Goal: Transaction & Acquisition: Subscribe to service/newsletter

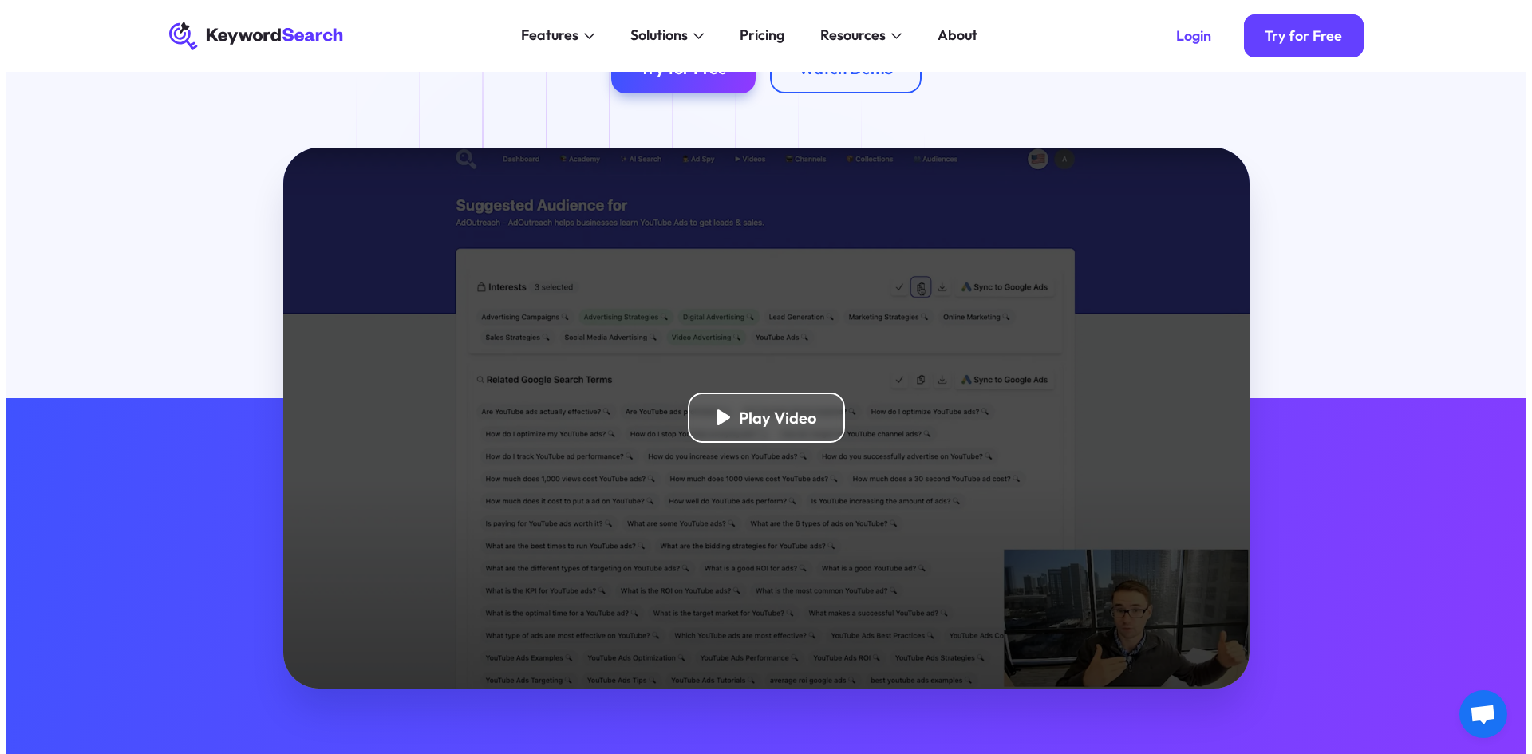
scroll to position [239, 0]
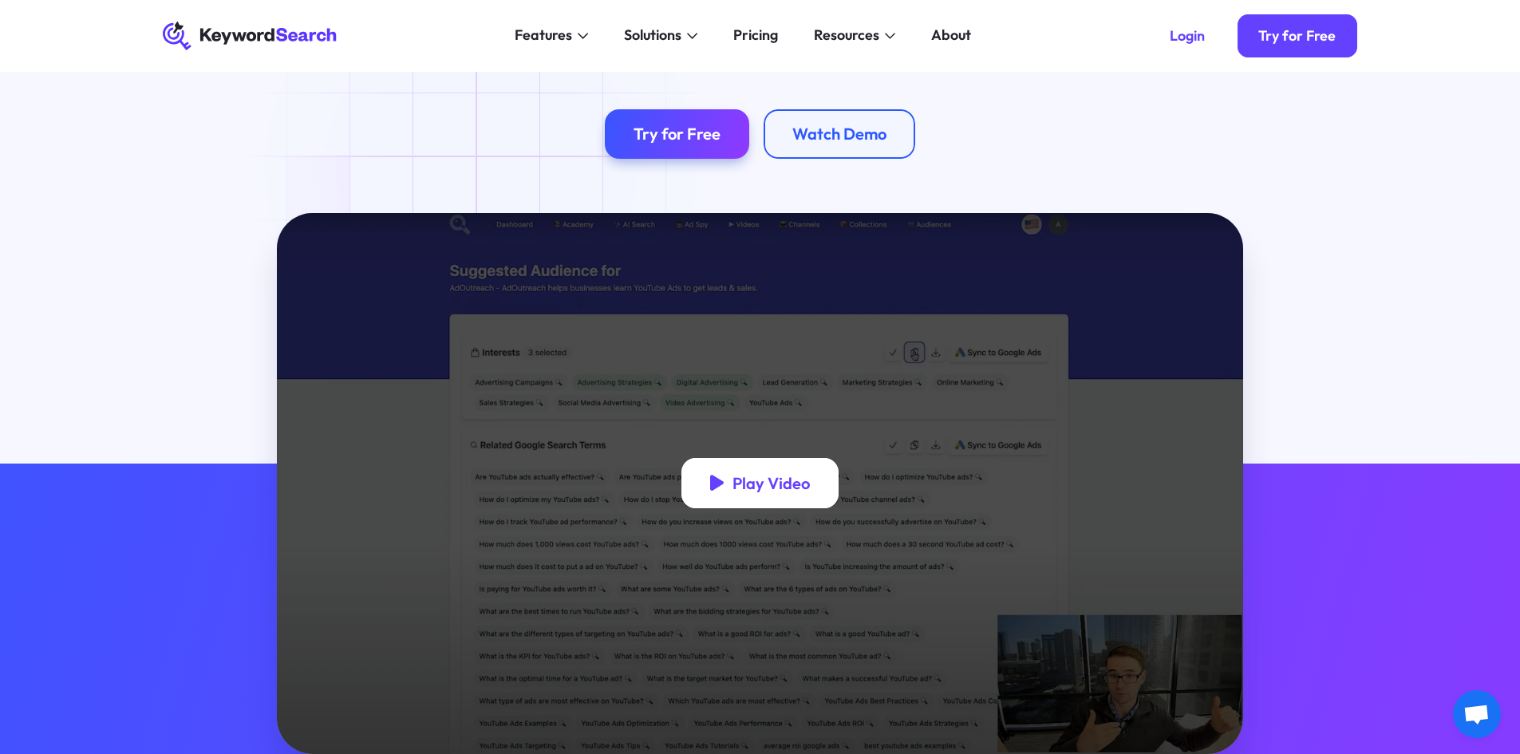
click at [760, 507] on div "Play Video" at bounding box center [760, 483] width 158 height 50
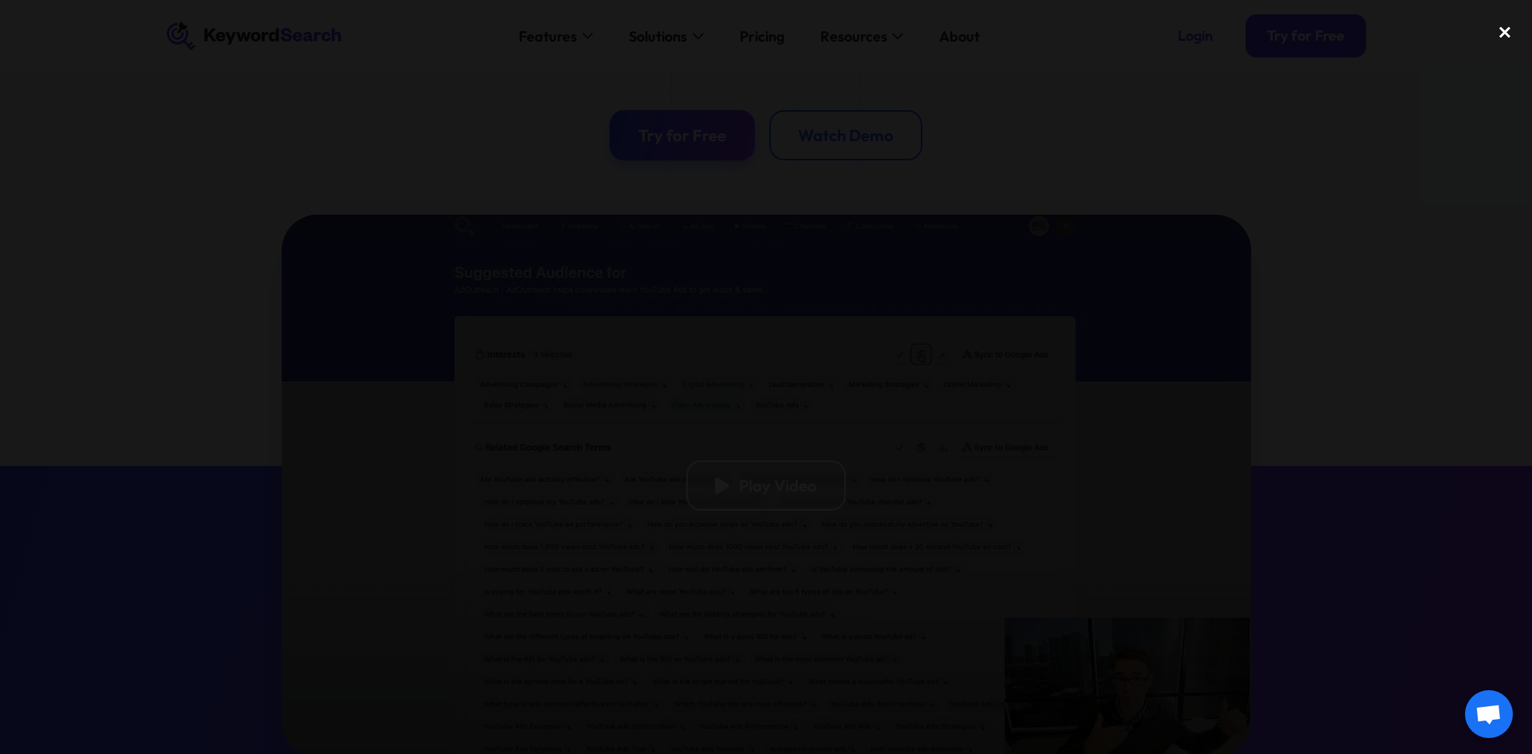
click at [1505, 34] on div "close lightbox" at bounding box center [1505, 32] width 54 height 35
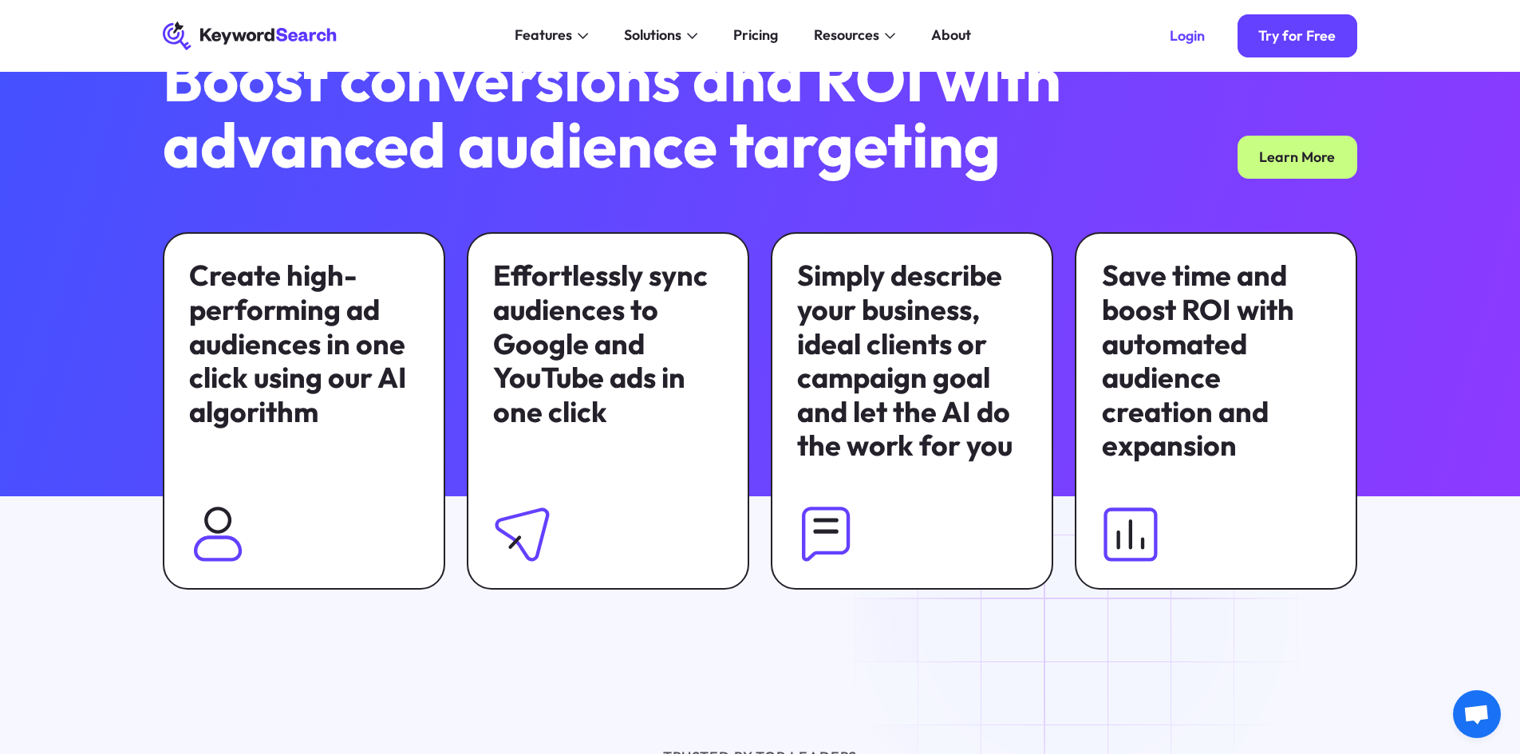
scroll to position [1040, 0]
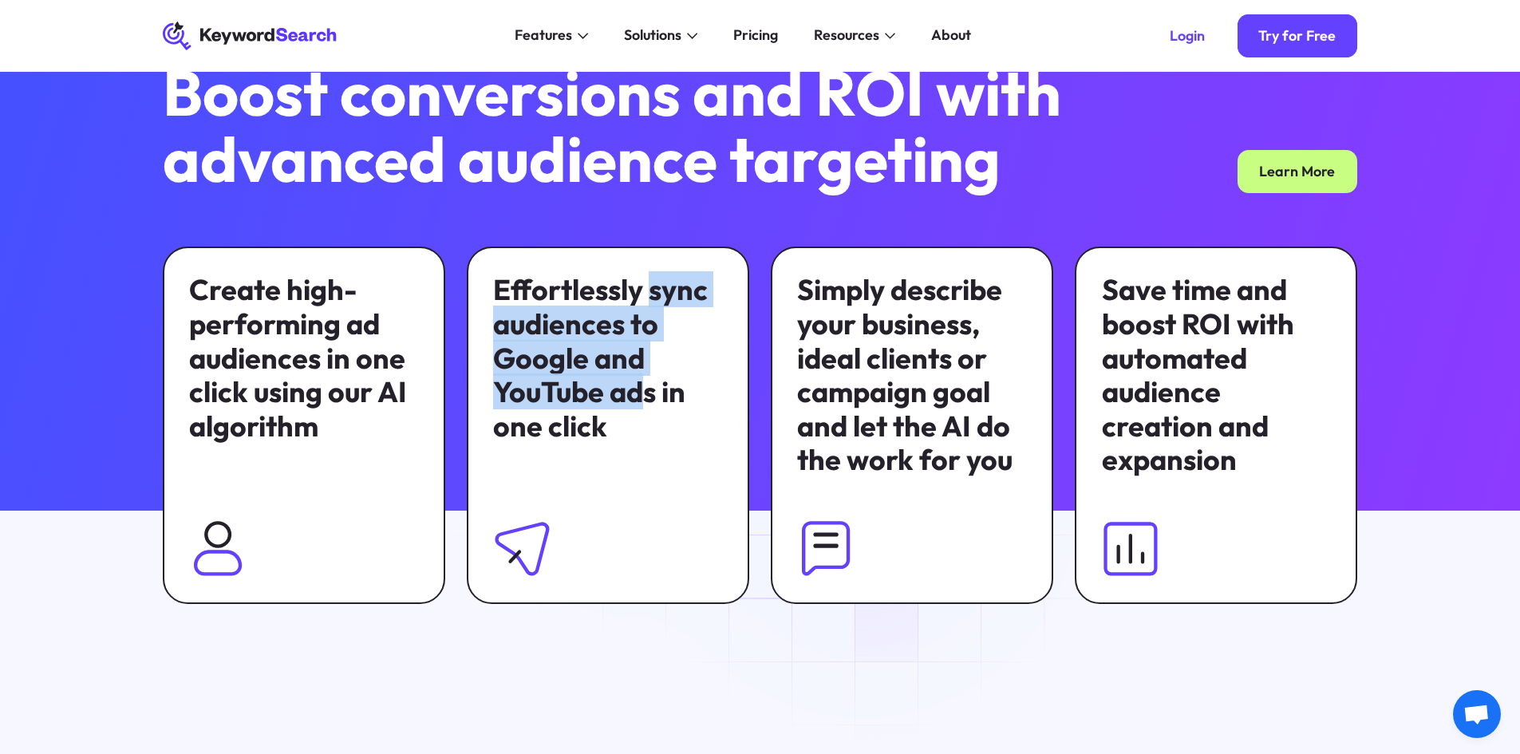
drag, startPoint x: 650, startPoint y: 290, endPoint x: 649, endPoint y: 402, distance: 111.7
click at [649, 402] on div "Effortlessly sync audiences to Google and YouTube ads in one click" at bounding box center [607, 358] width 229 height 170
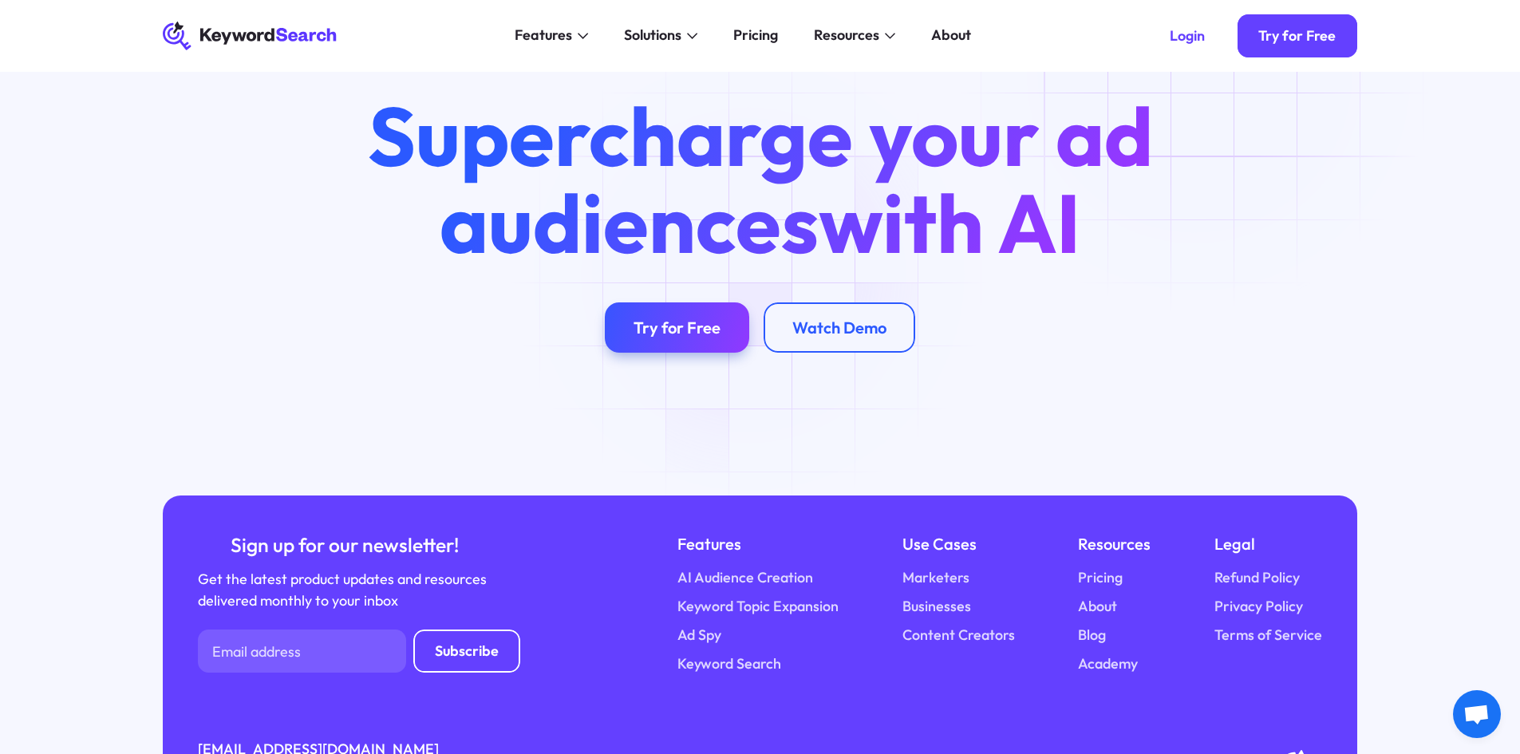
scroll to position [6198, 0]
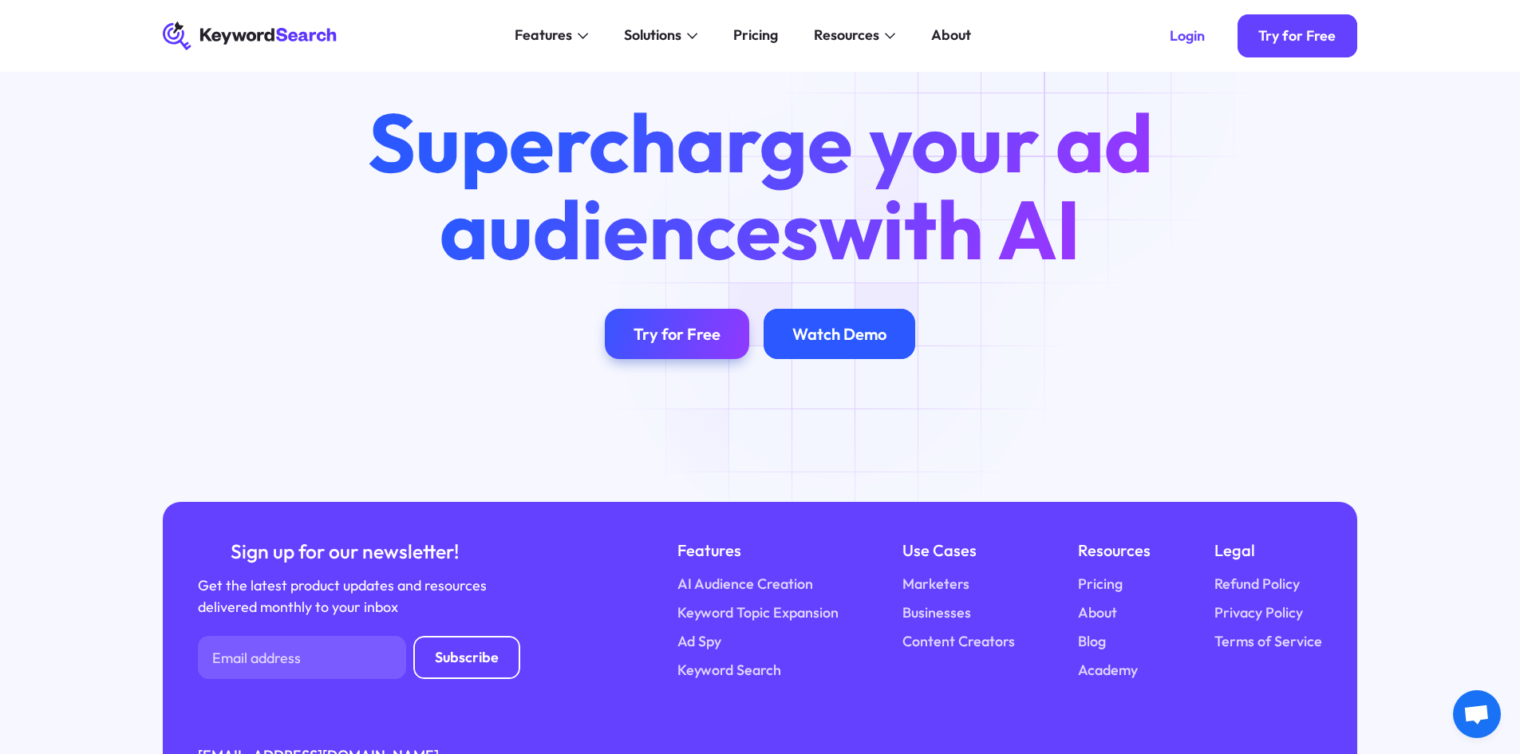
click at [840, 324] on div "Watch Demo" at bounding box center [839, 334] width 94 height 20
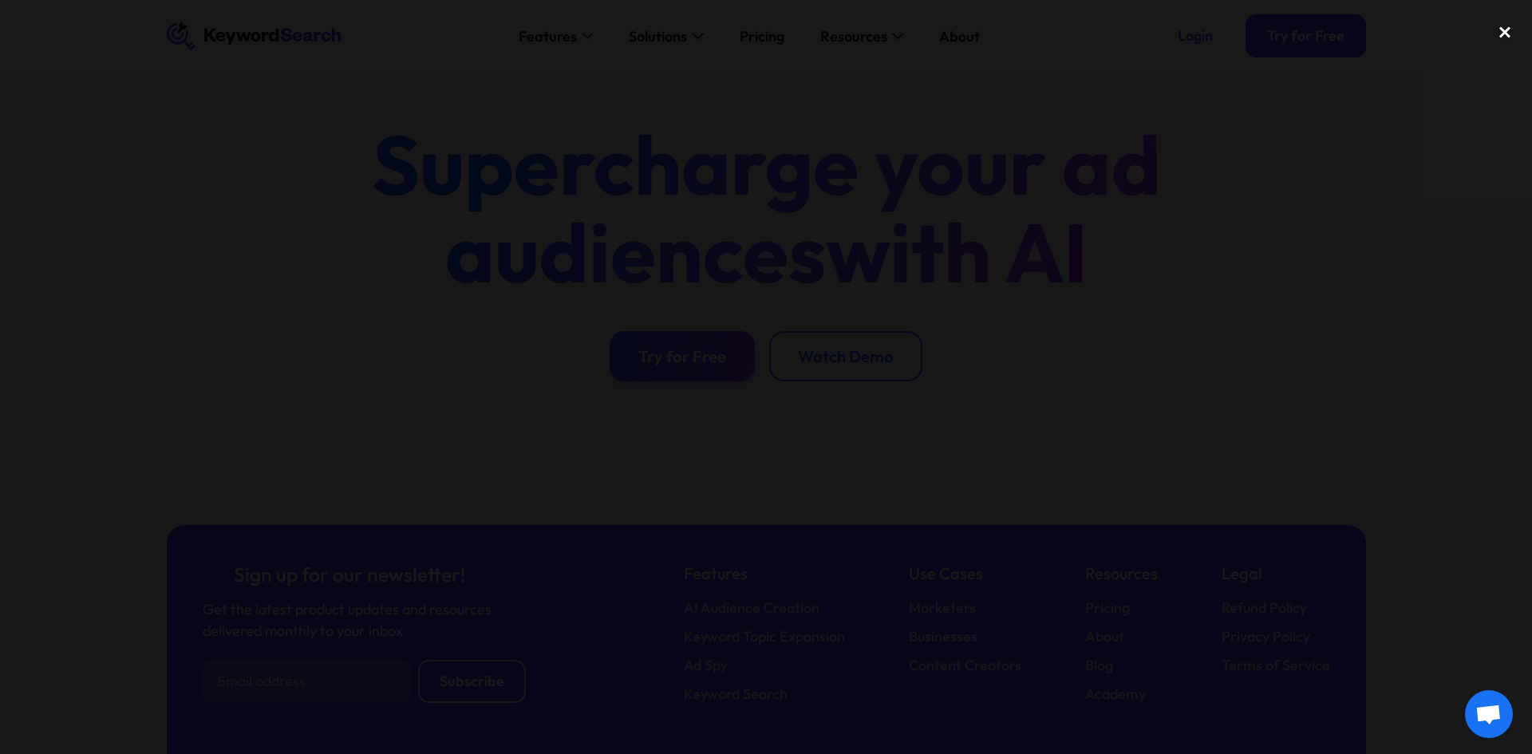
click at [1505, 28] on div "close lightbox" at bounding box center [1505, 32] width 54 height 35
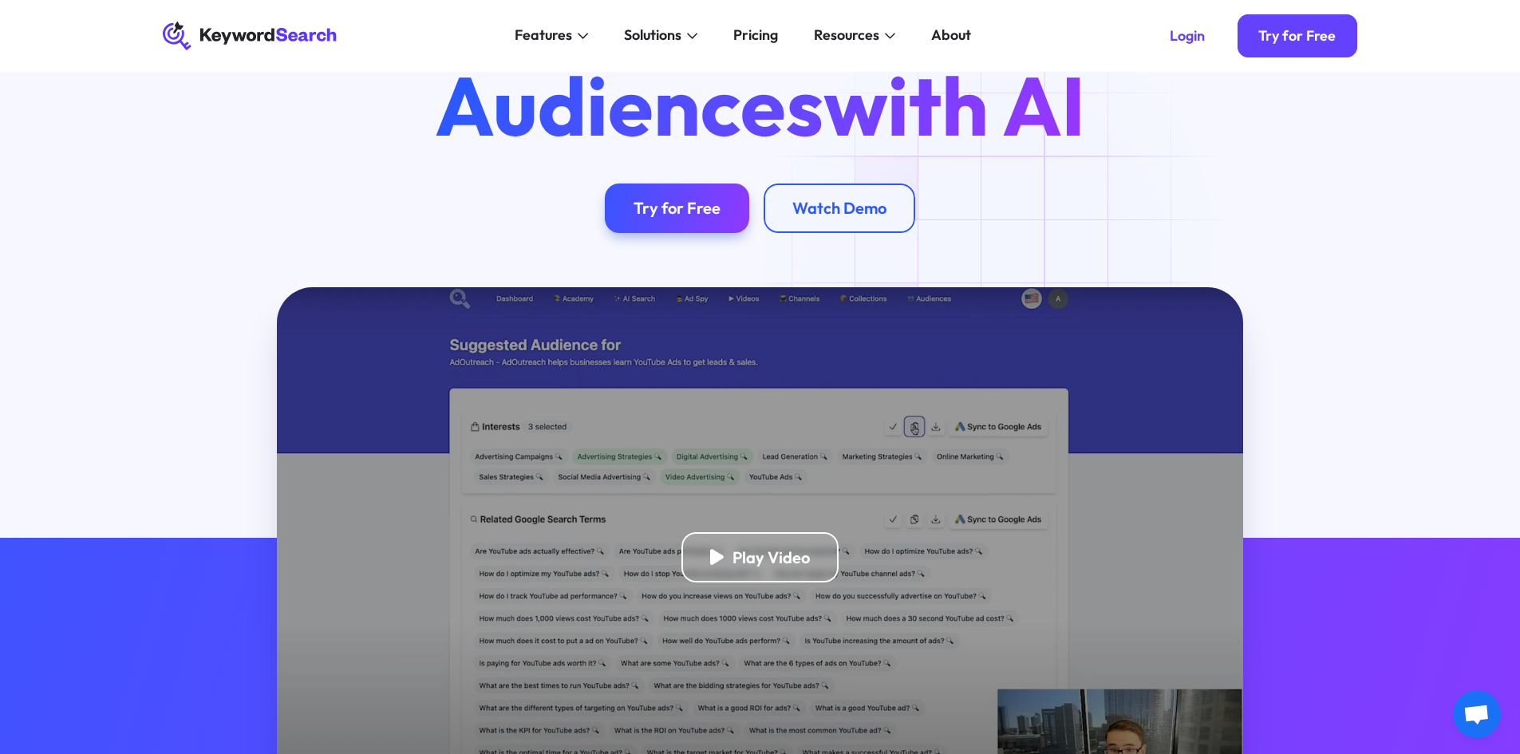
scroll to position [0, 0]
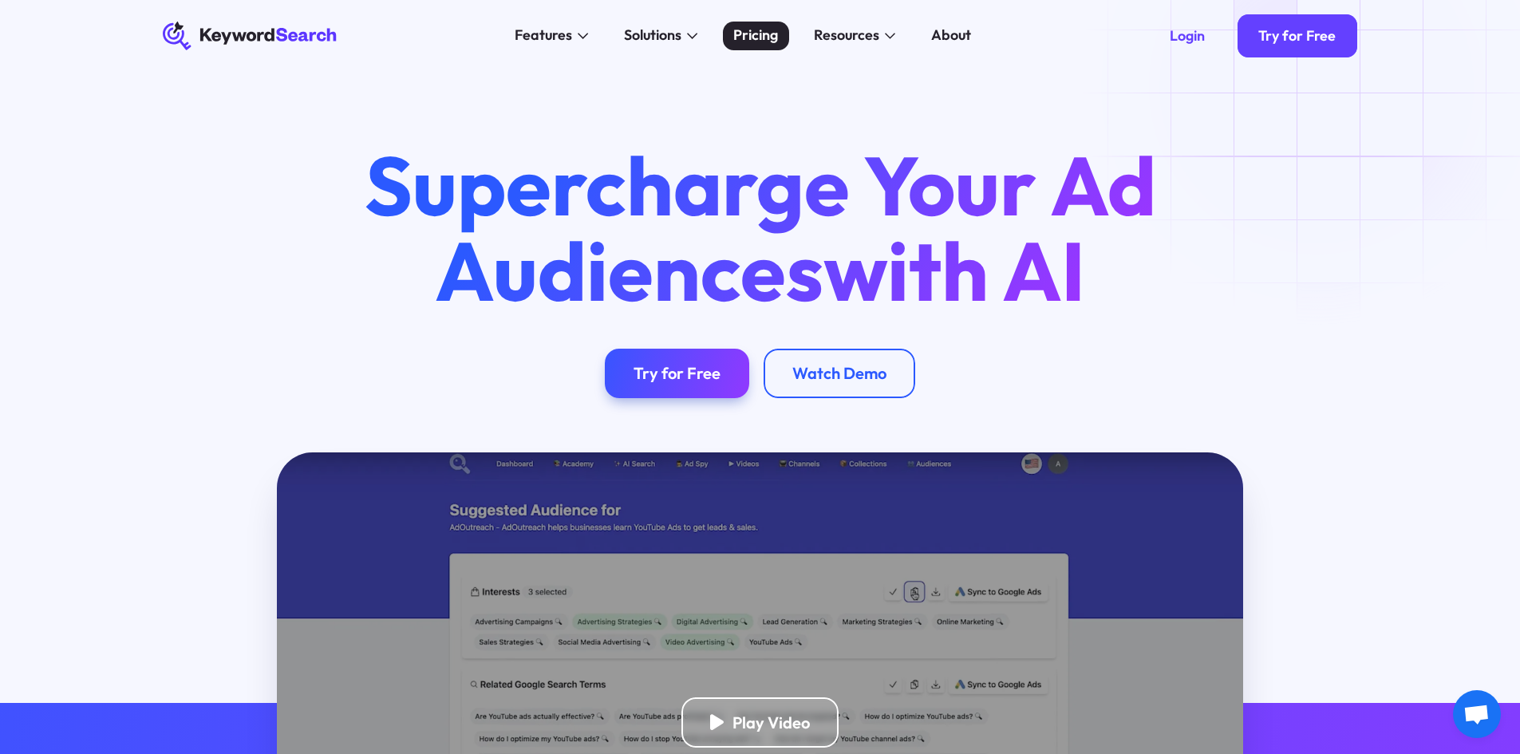
click at [754, 34] on div "Pricing" at bounding box center [755, 36] width 45 height 22
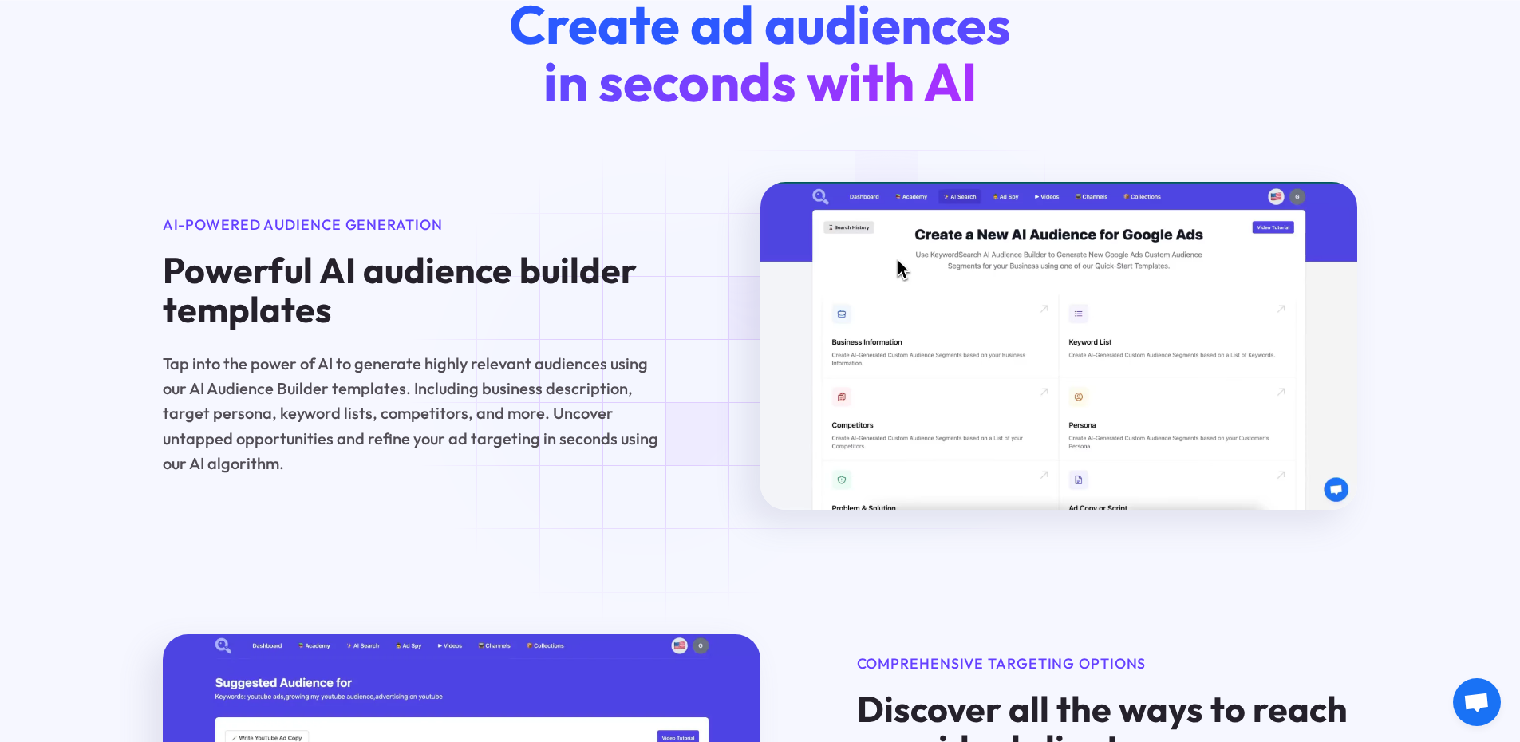
scroll to position [1277, 0]
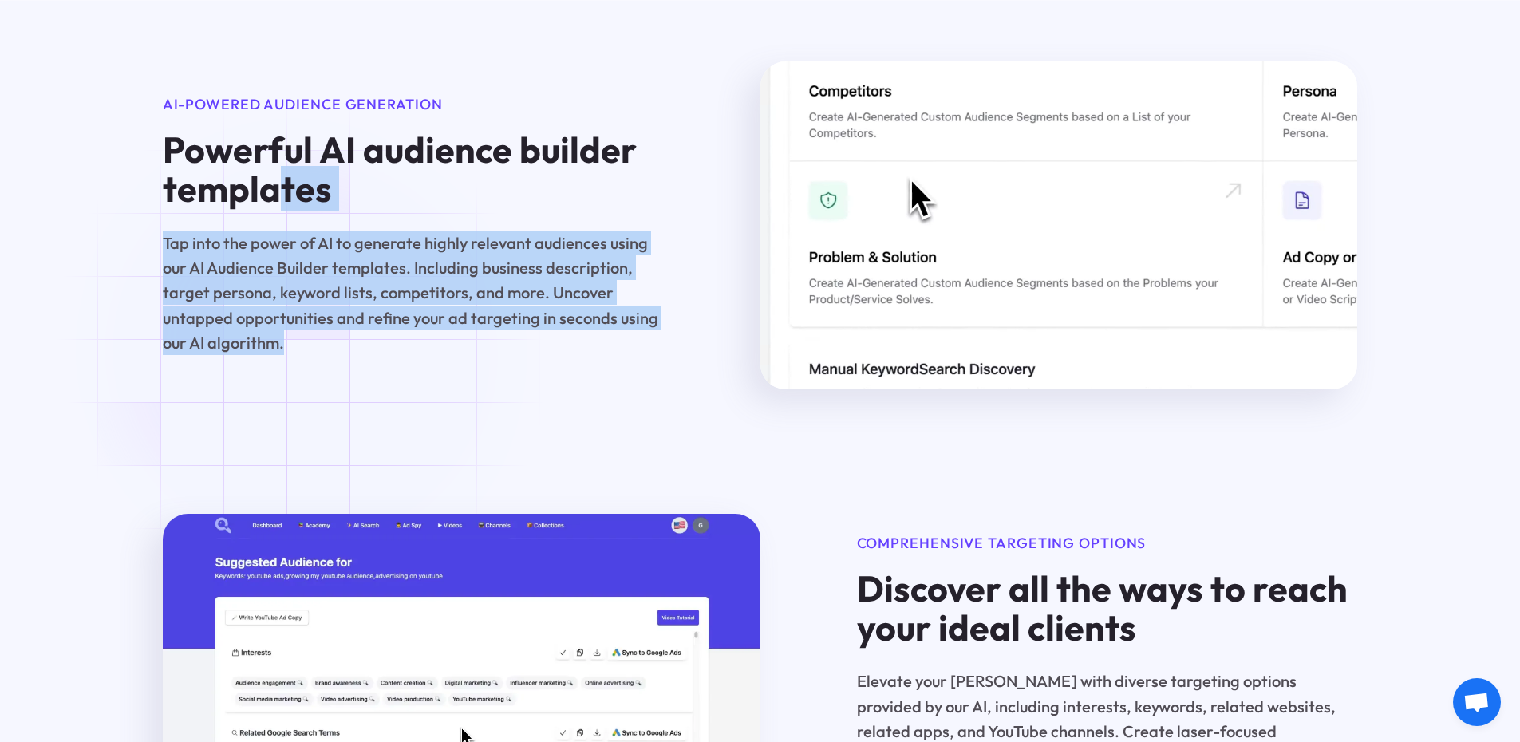
drag, startPoint x: 274, startPoint y: 207, endPoint x: 296, endPoint y: 338, distance: 132.6
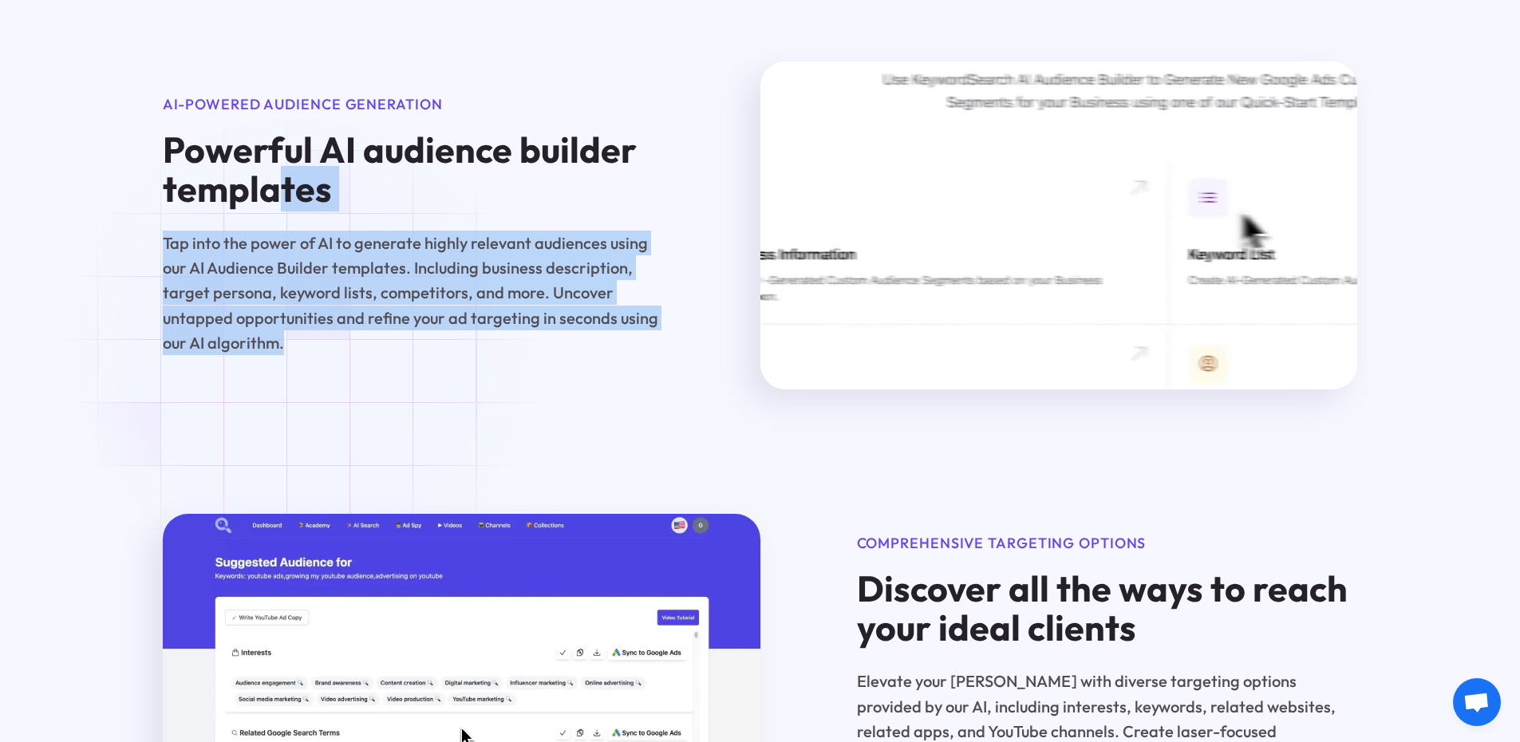
click at [296, 338] on div "Powerful AI audience builder templates Tap into the power of AI to generate hig…" at bounding box center [413, 243] width 501 height 226
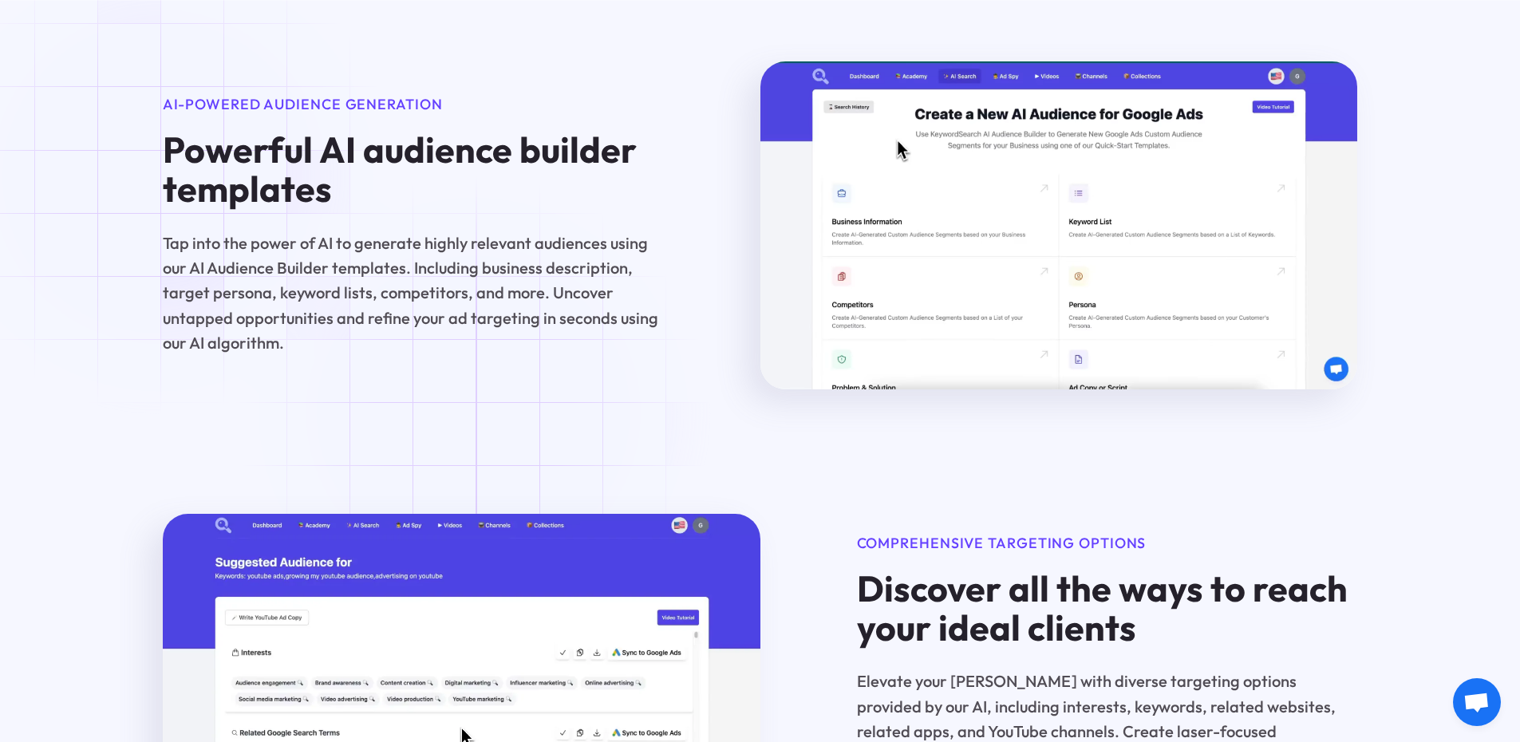
click at [163, 180] on h4 "Powerful AI audience builder templates" at bounding box center [413, 169] width 501 height 79
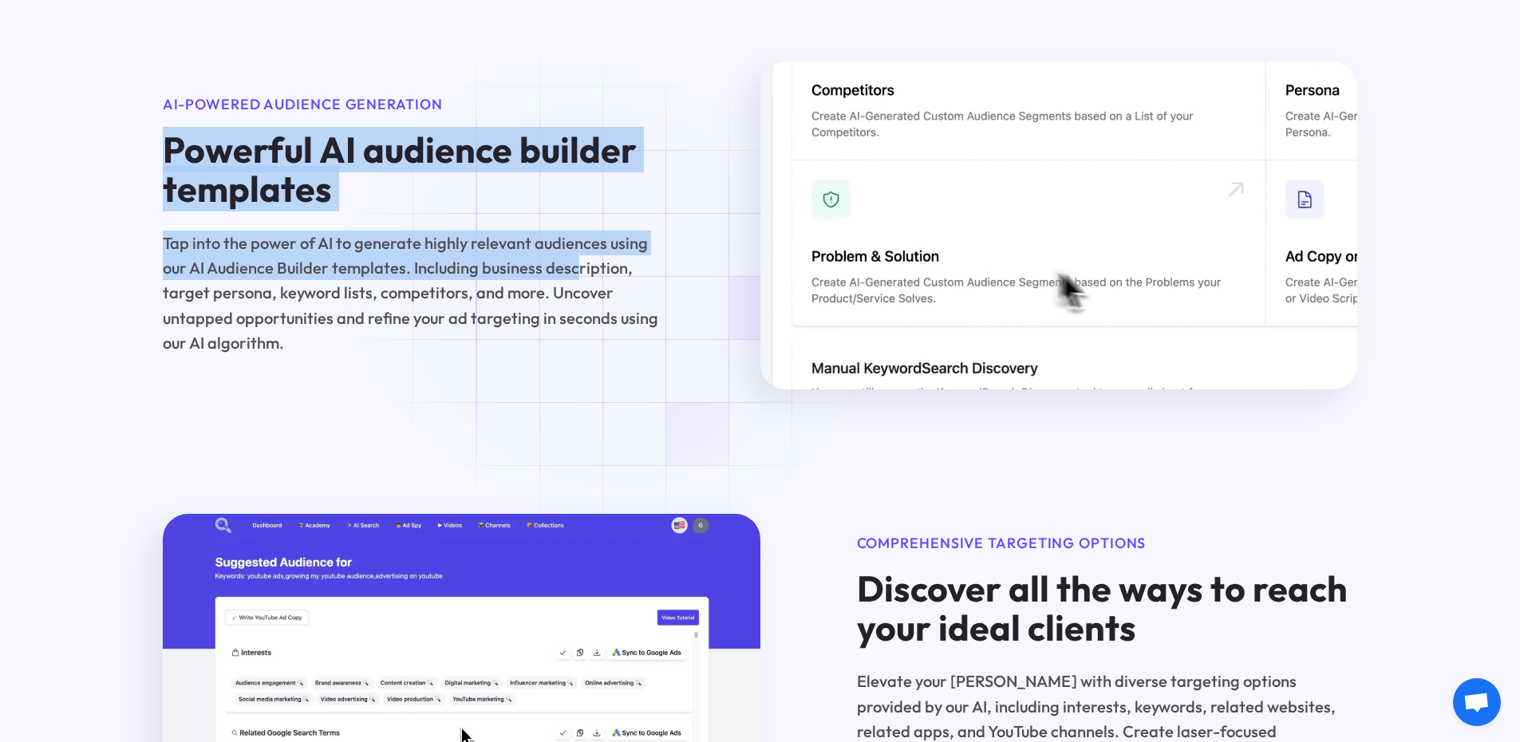
drag, startPoint x: 167, startPoint y: 170, endPoint x: 567, endPoint y: 279, distance: 415.2
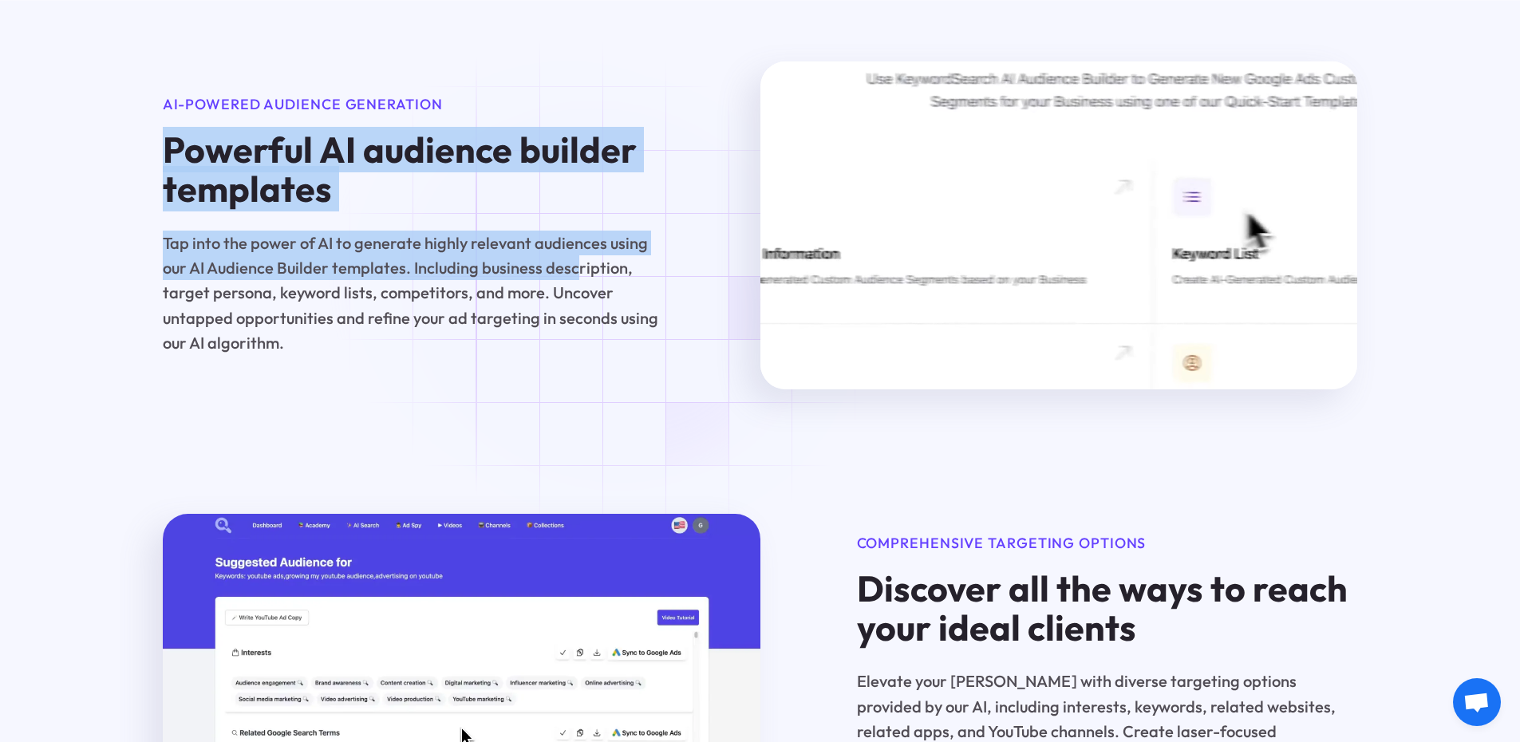
click at [569, 279] on div "Powerful AI audience builder templates Tap into the power of AI to generate hig…" at bounding box center [413, 243] width 501 height 226
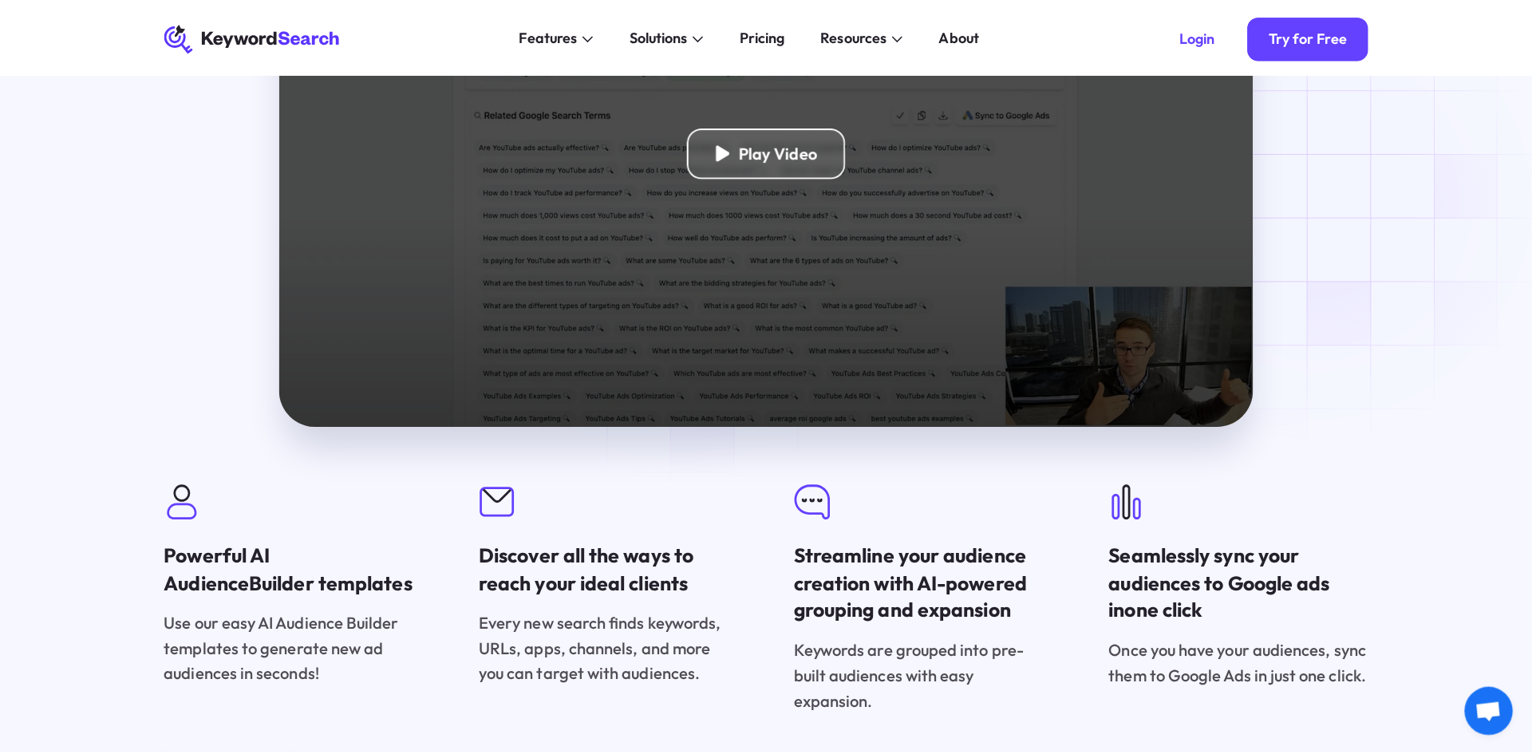
scroll to position [3510, 0]
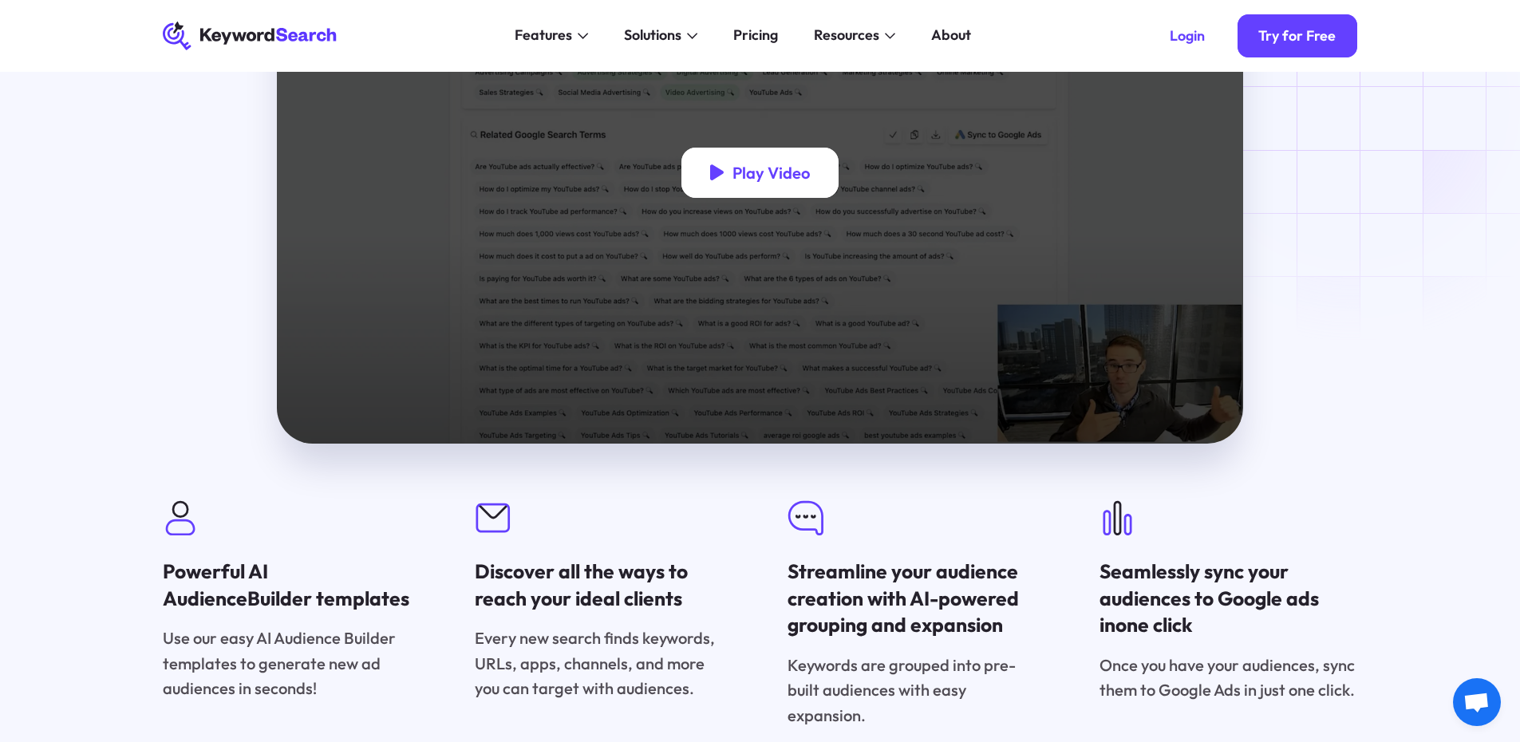
click at [728, 195] on div "Play Video" at bounding box center [760, 173] width 158 height 50
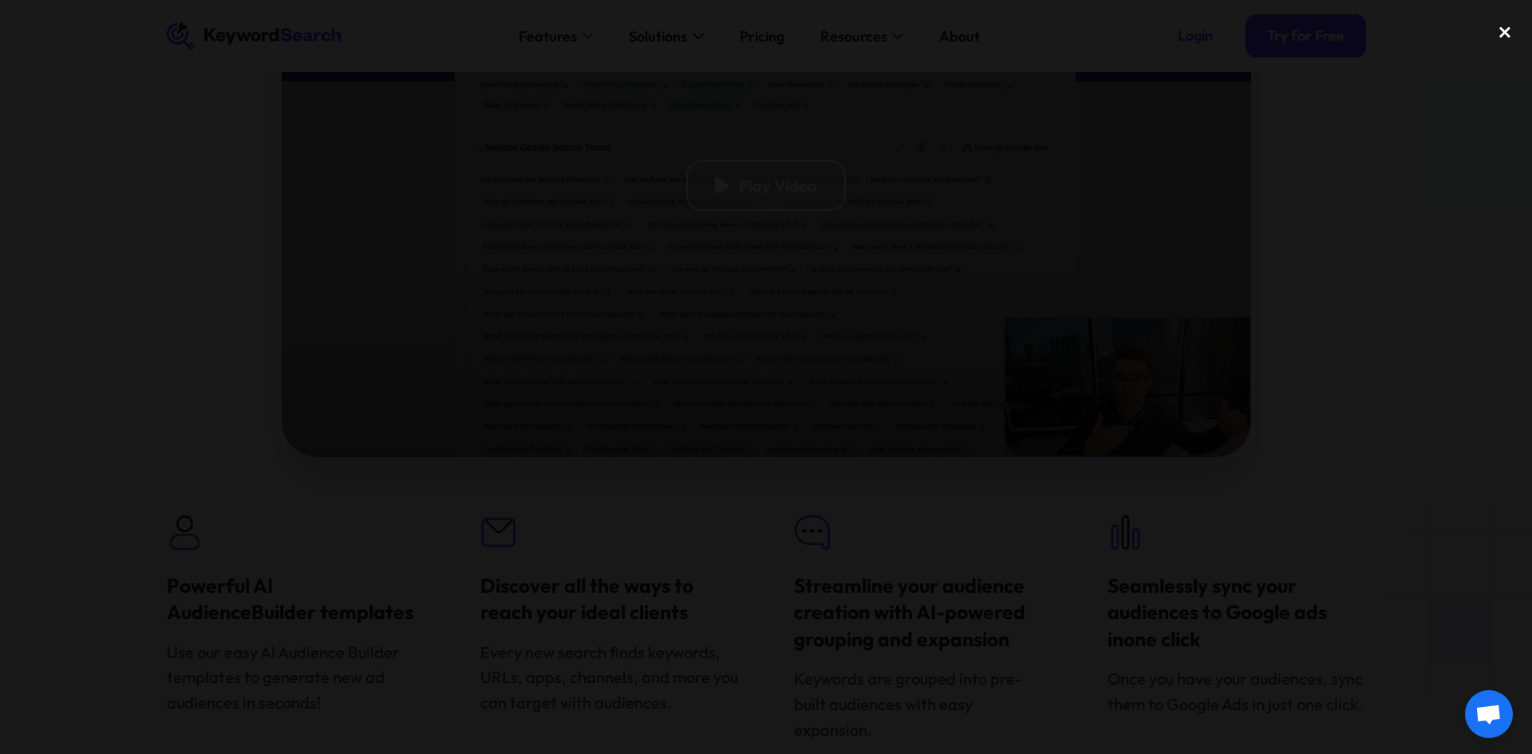
click at [1498, 28] on div "close lightbox" at bounding box center [1505, 32] width 54 height 35
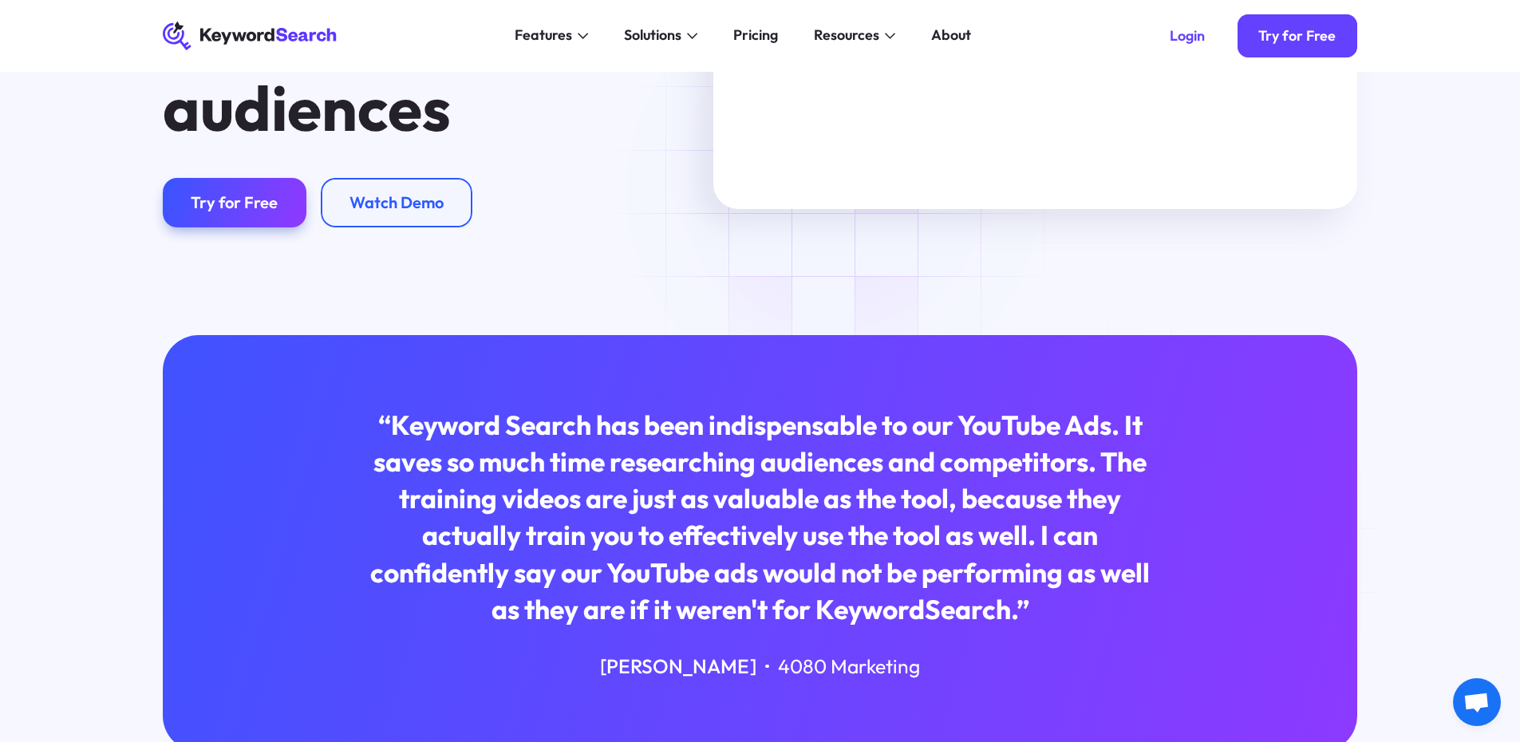
scroll to position [0, 0]
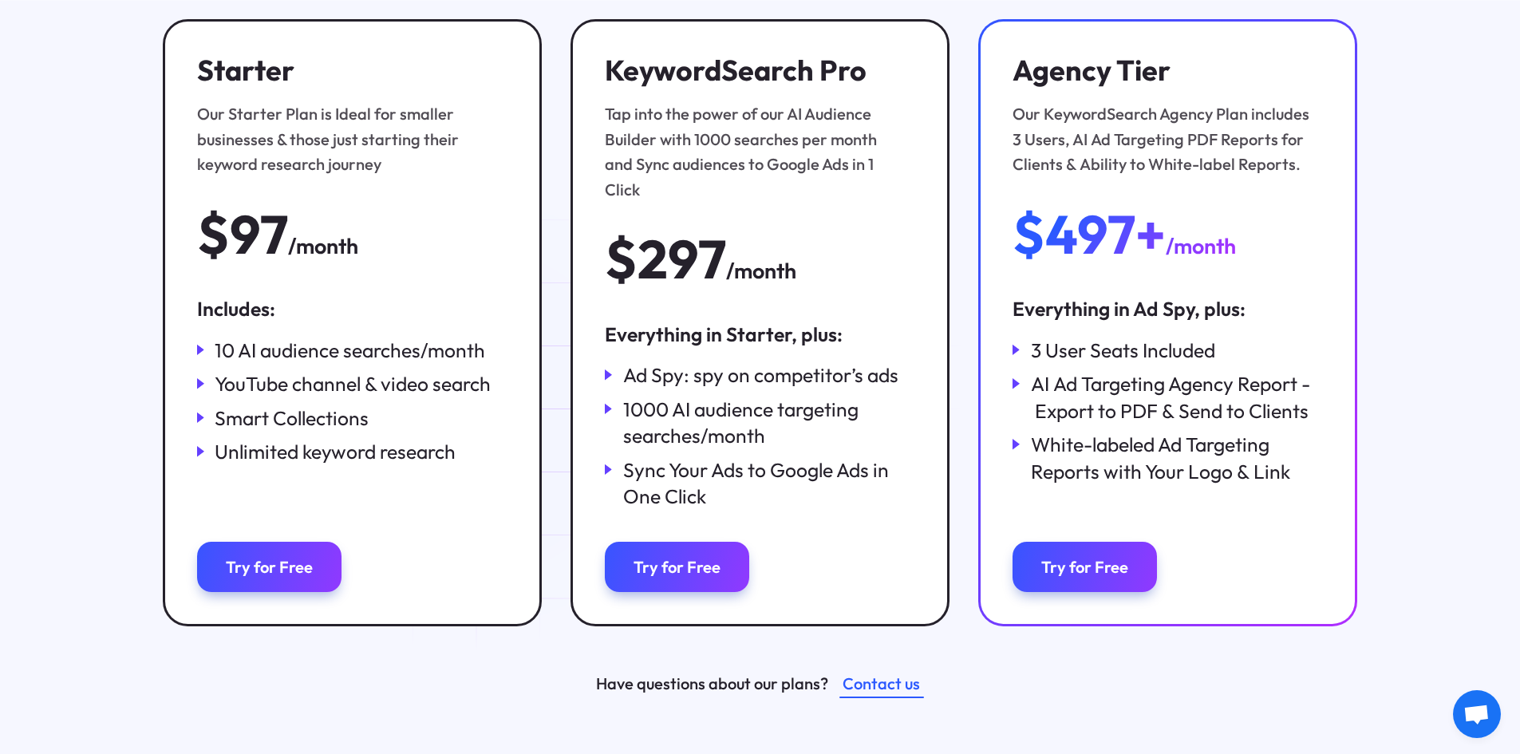
scroll to position [319, 0]
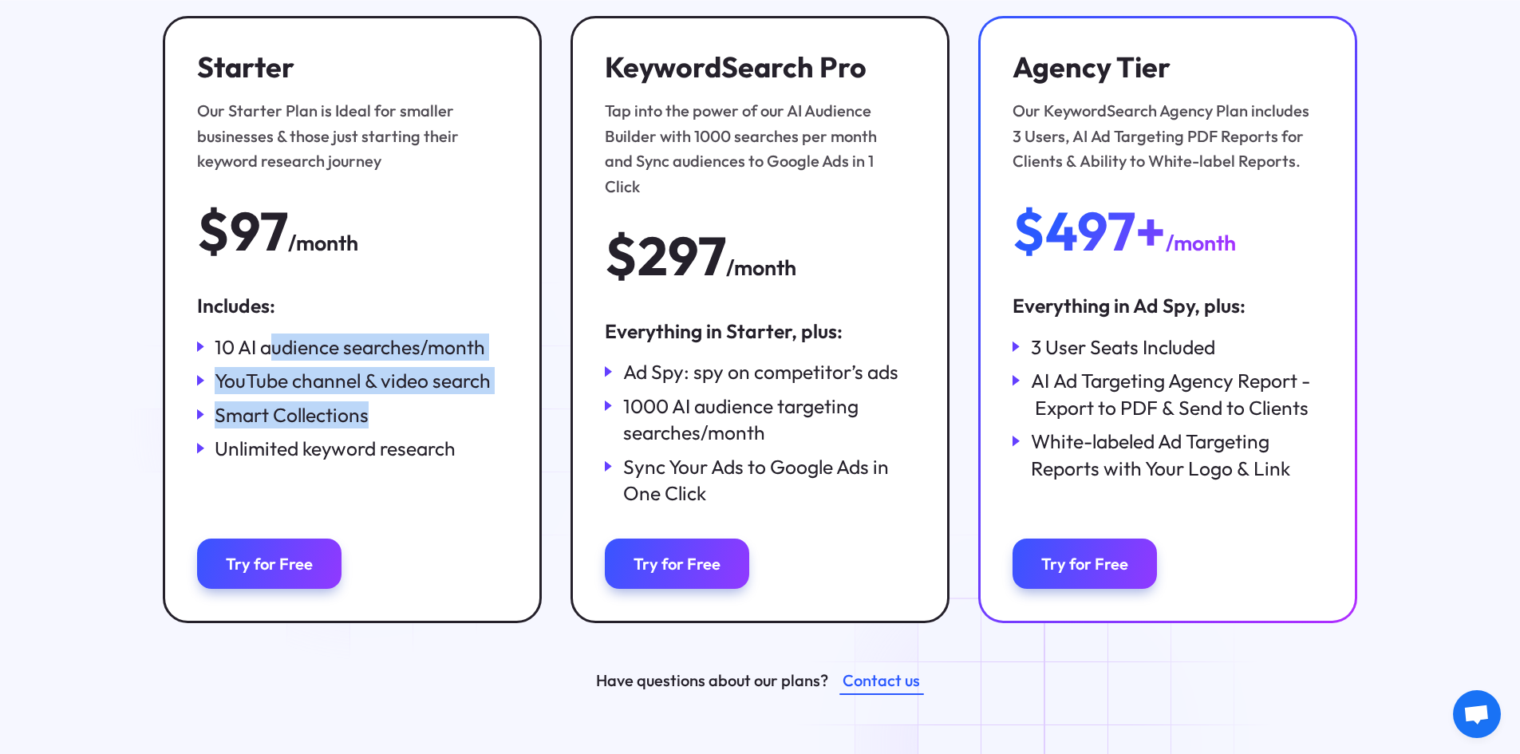
drag, startPoint x: 286, startPoint y: 352, endPoint x: 372, endPoint y: 422, distance: 111.1
click at [372, 422] on div "10 AI audience searches/month YouTube channel & video search Smart Collections …" at bounding box center [352, 397] width 310 height 128
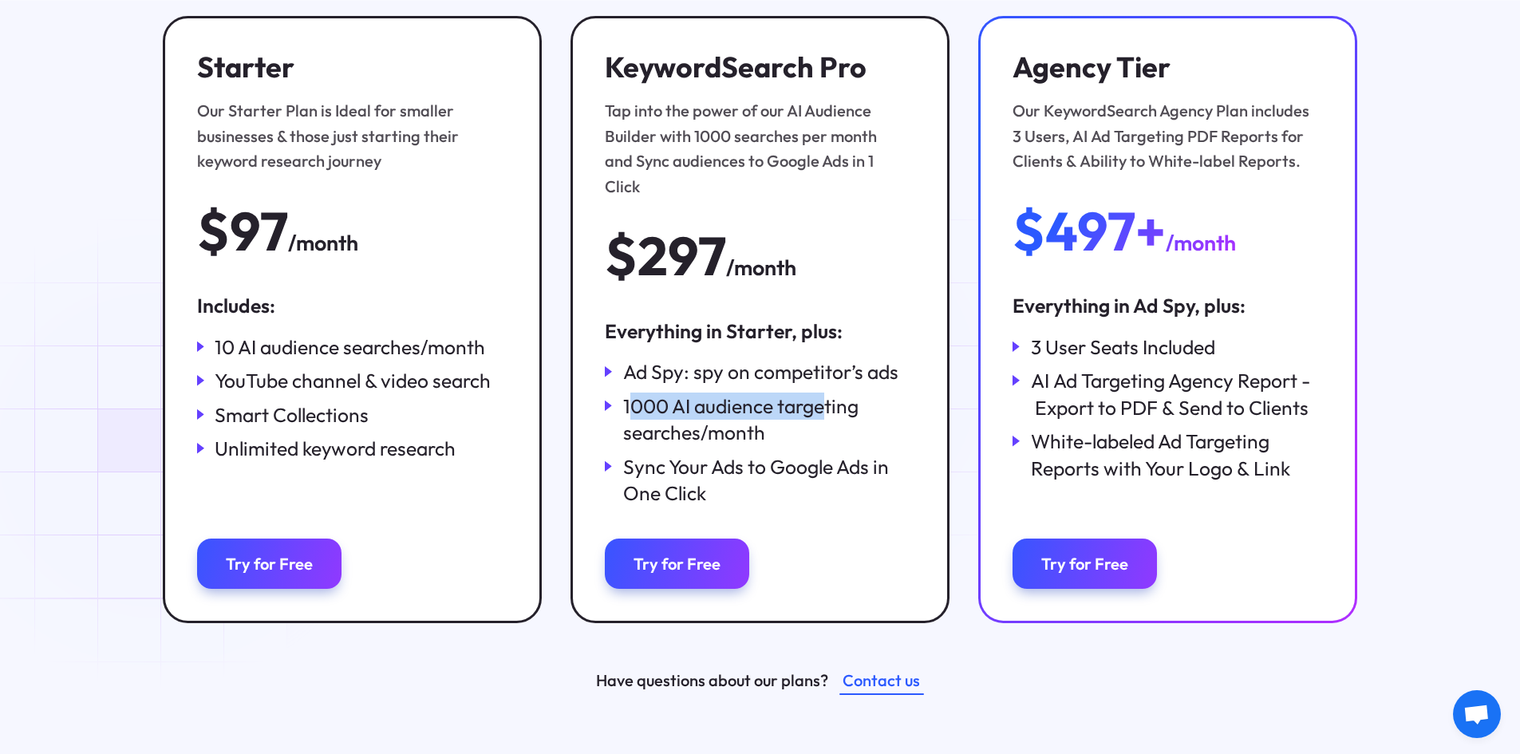
drag, startPoint x: 629, startPoint y: 386, endPoint x: 827, endPoint y: 379, distance: 197.2
click at [827, 393] on div "1000 AI audience targeting searches/month" at bounding box center [769, 419] width 292 height 53
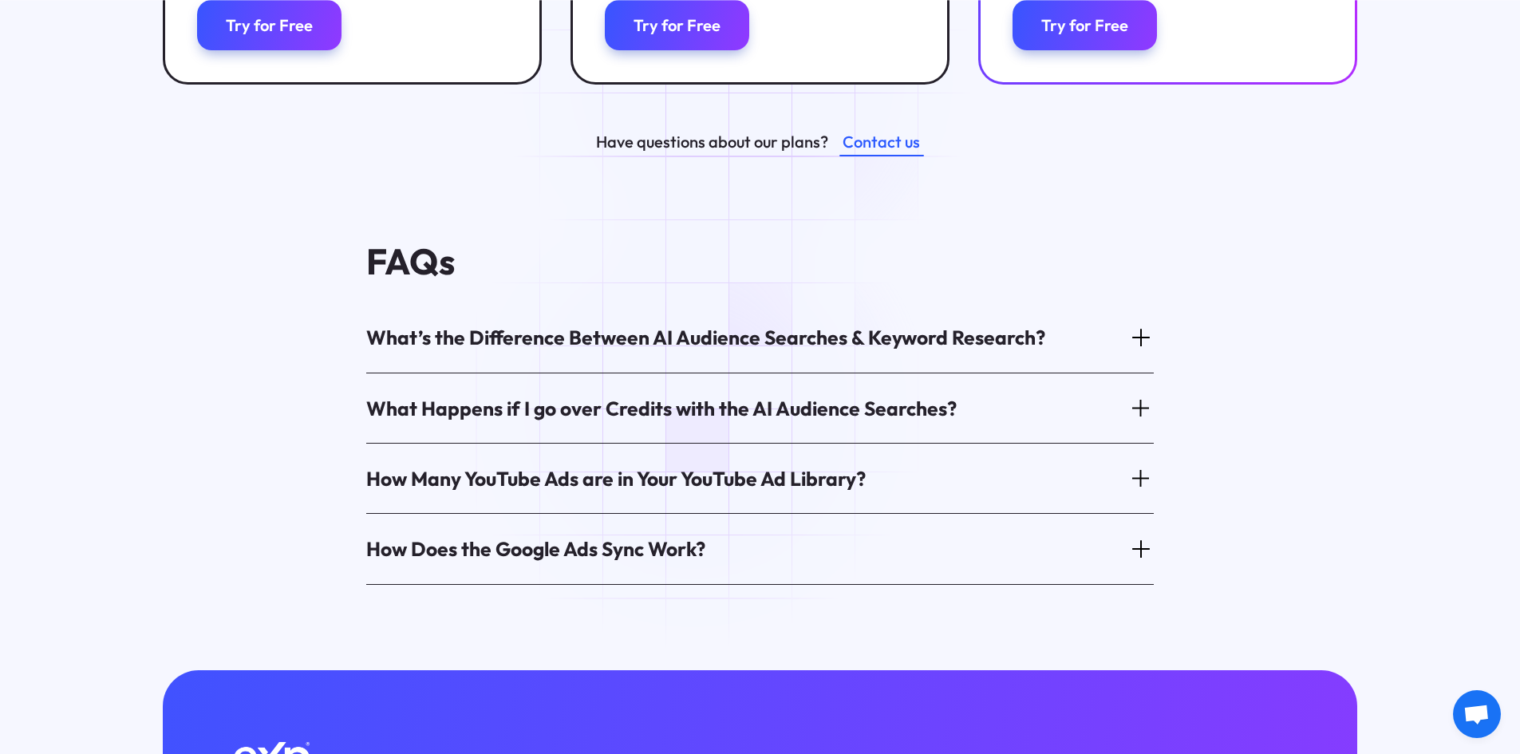
scroll to position [957, 0]
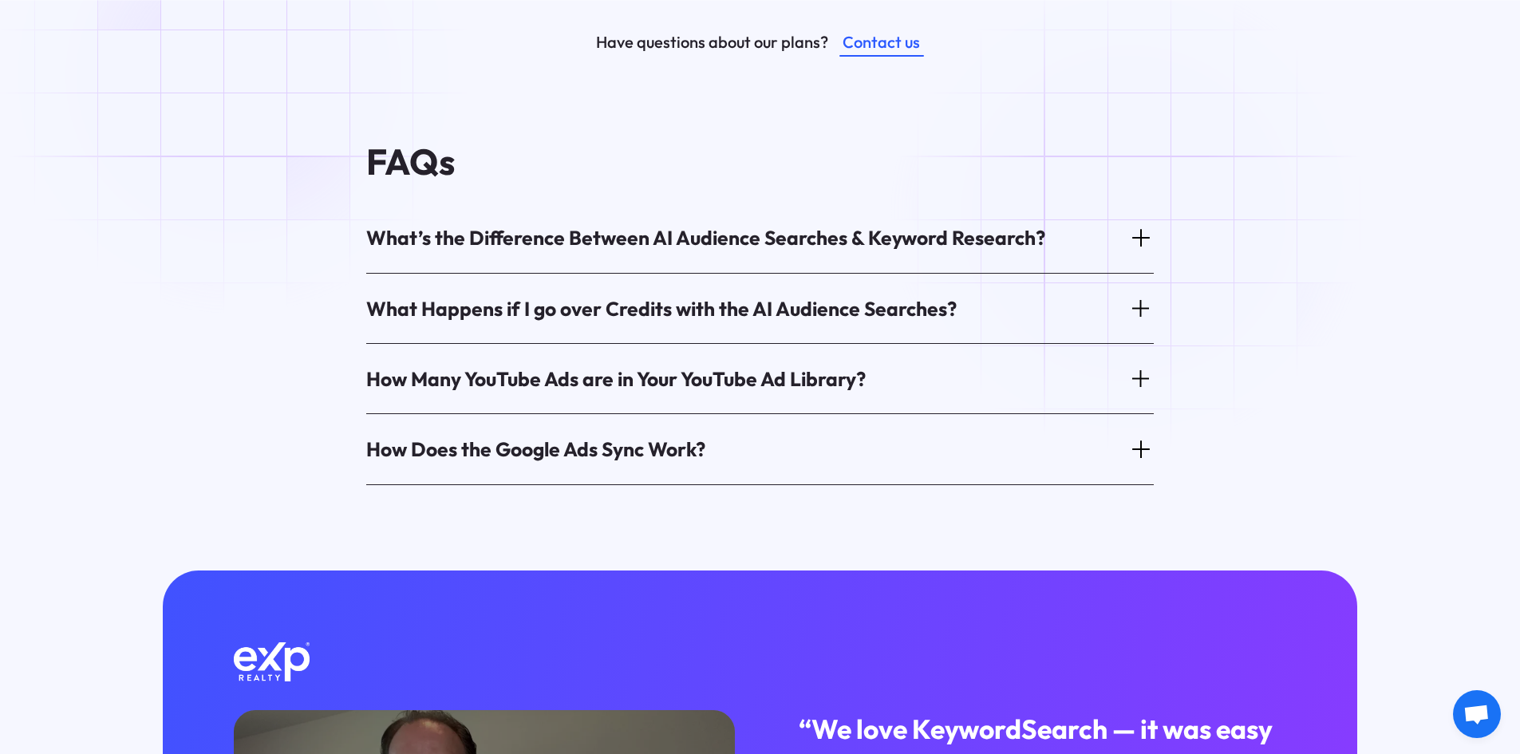
click at [1138, 225] on icon at bounding box center [1140, 237] width 25 height 25
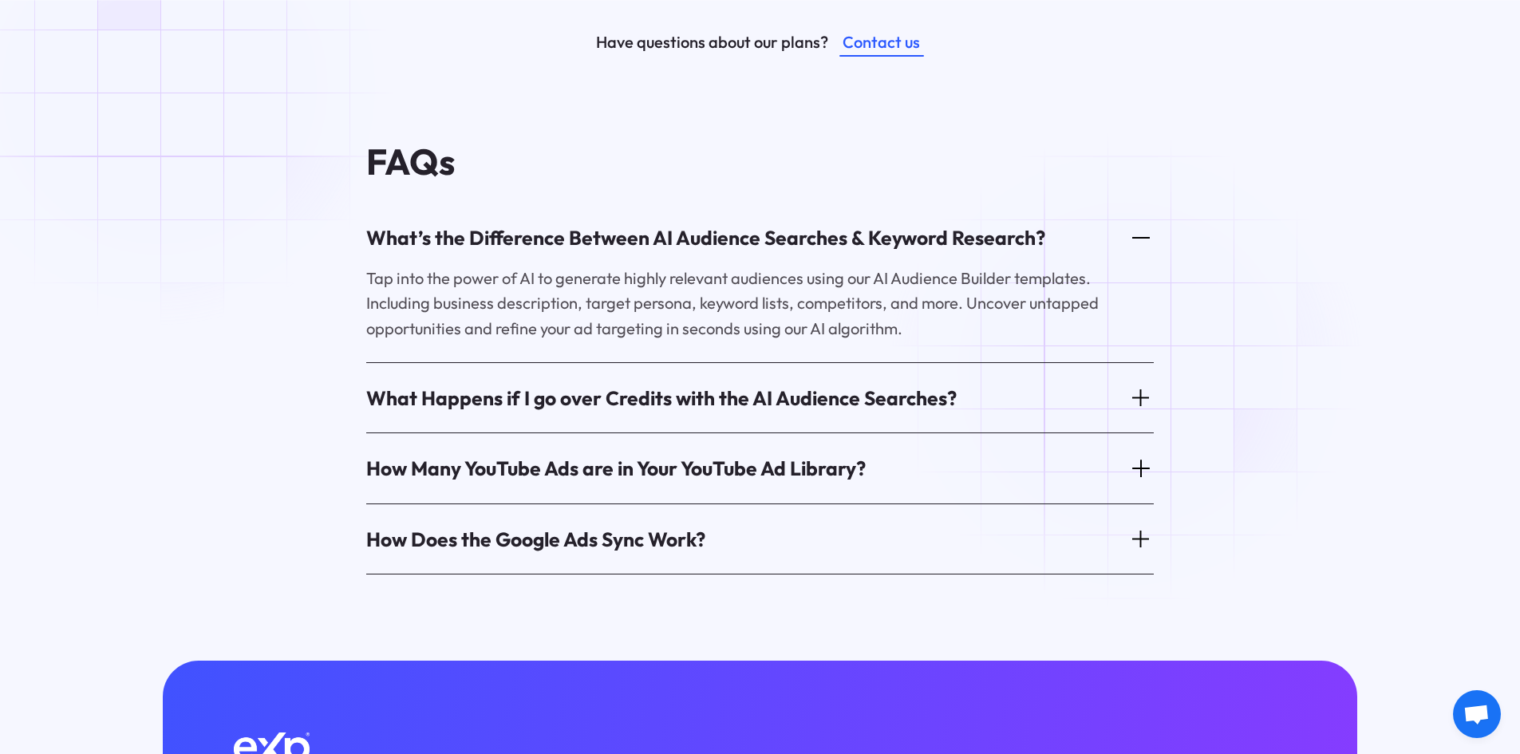
click at [1135, 385] on icon at bounding box center [1140, 397] width 25 height 25
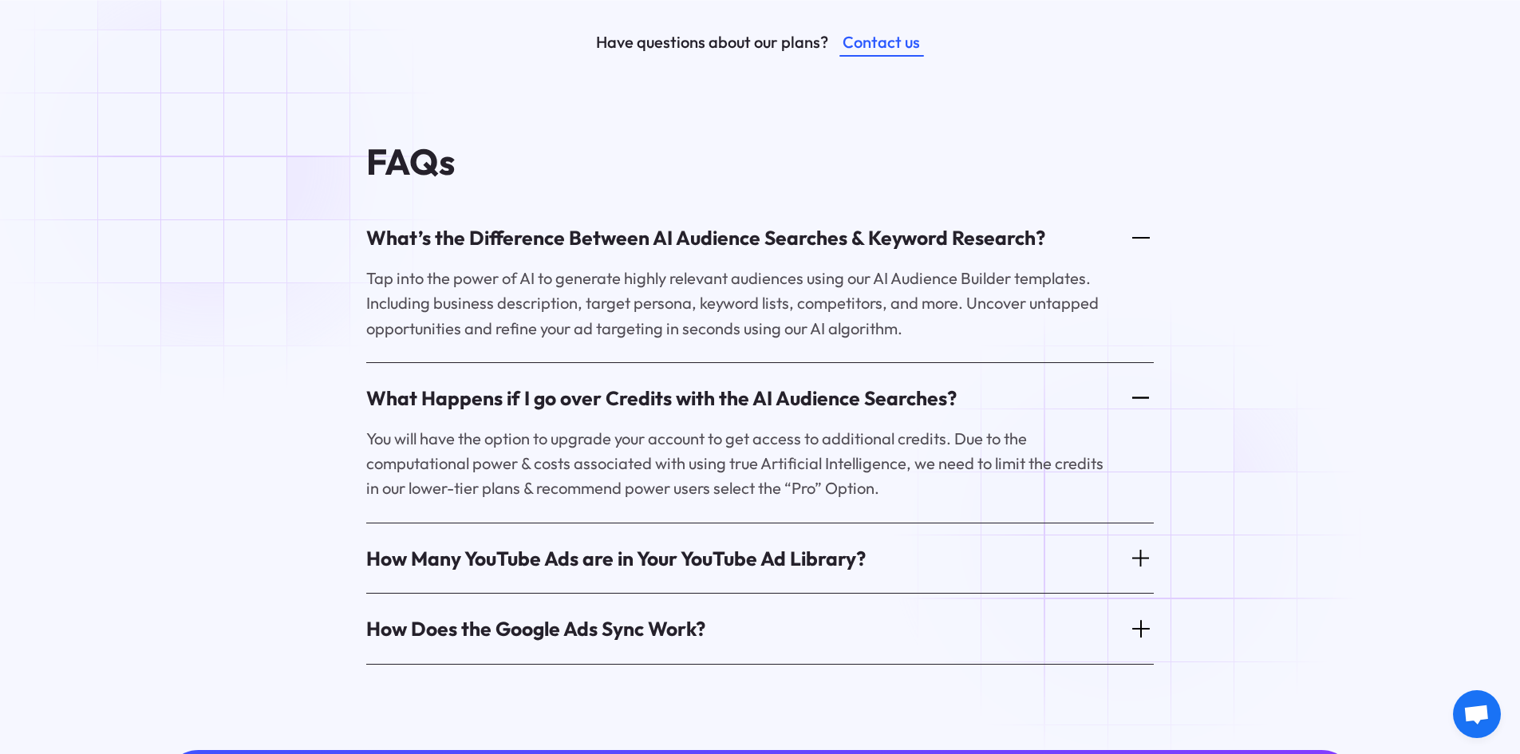
click at [1136, 546] on icon at bounding box center [1140, 558] width 25 height 25
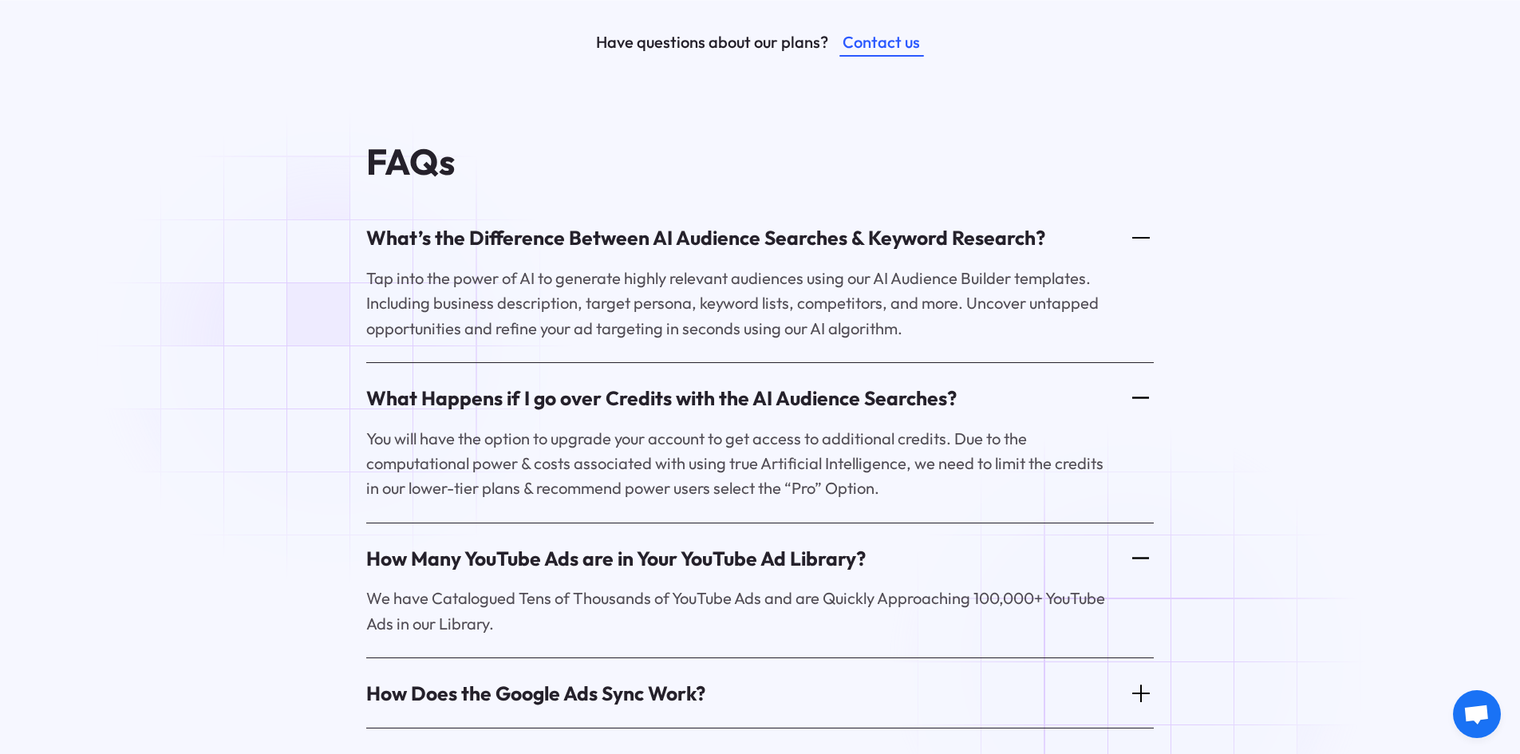
click at [1137, 681] on icon at bounding box center [1140, 693] width 25 height 25
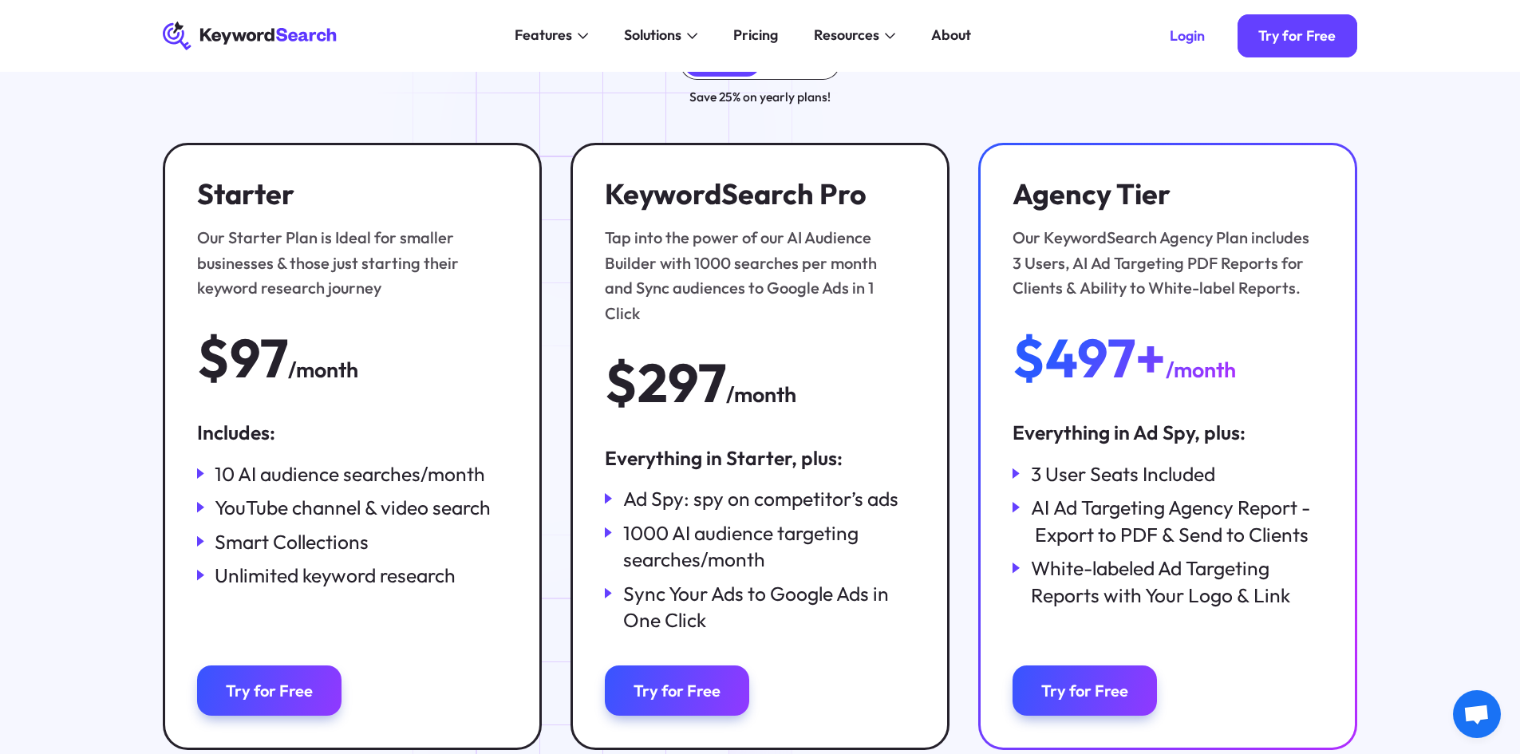
scroll to position [160, 0]
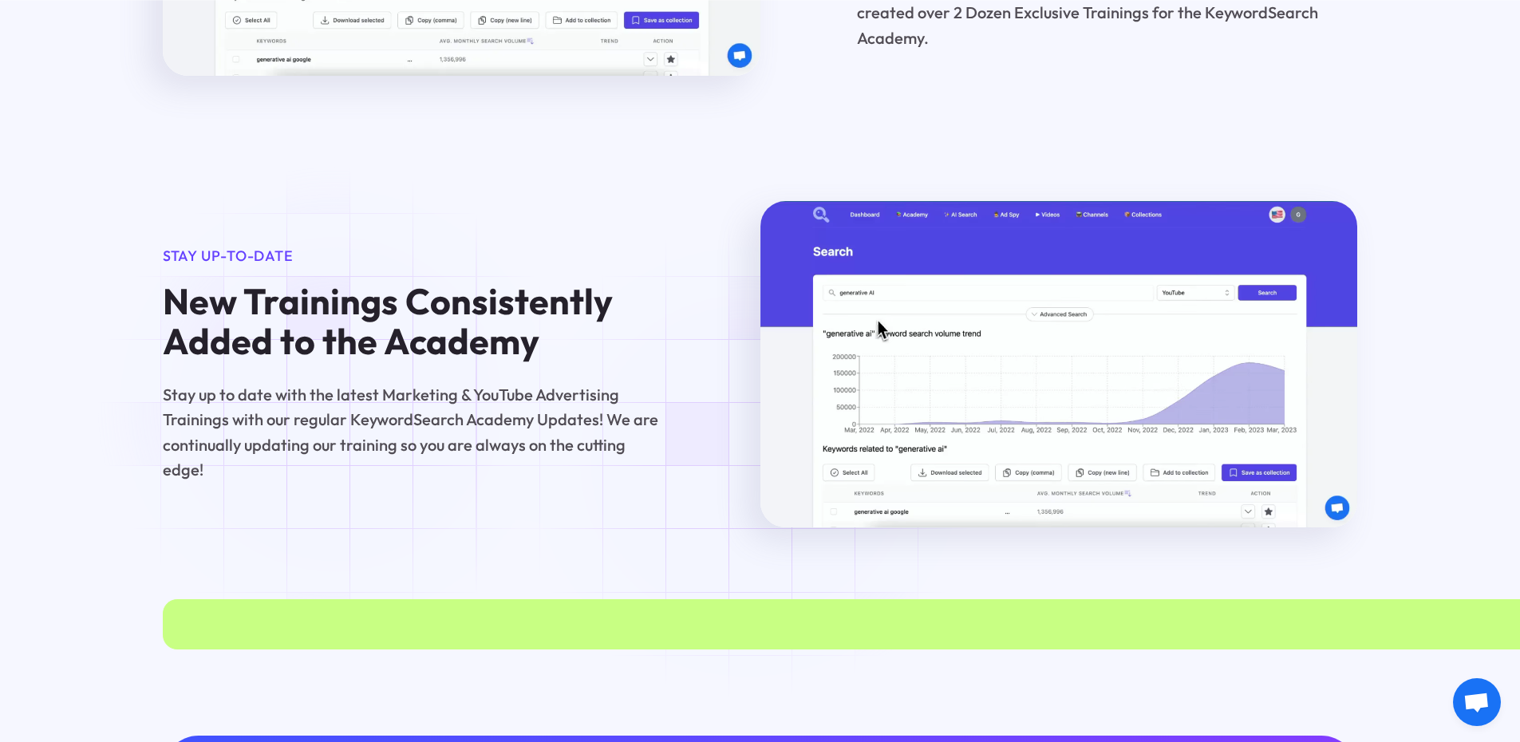
scroll to position [1755, 0]
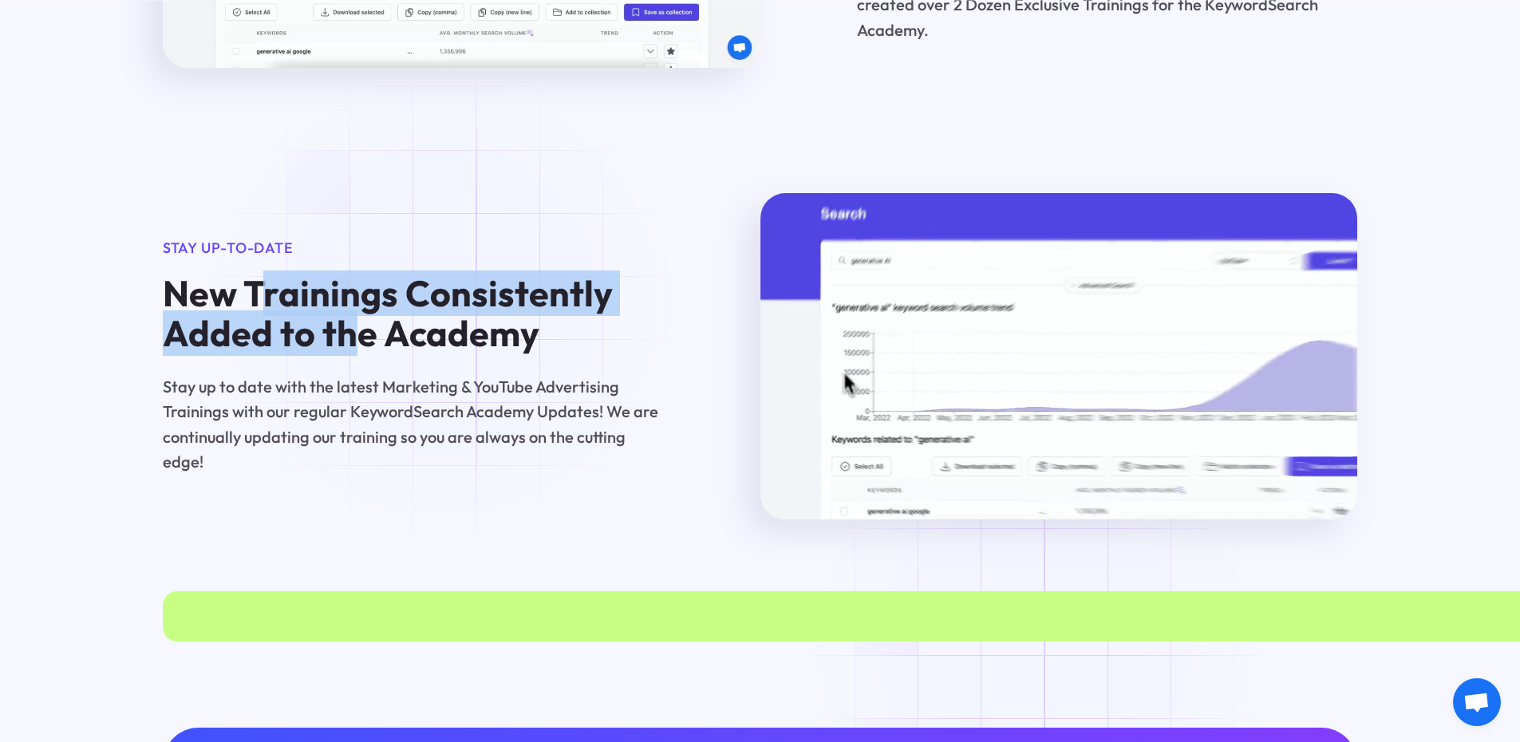
drag, startPoint x: 383, startPoint y: 288, endPoint x: 348, endPoint y: 358, distance: 78.5
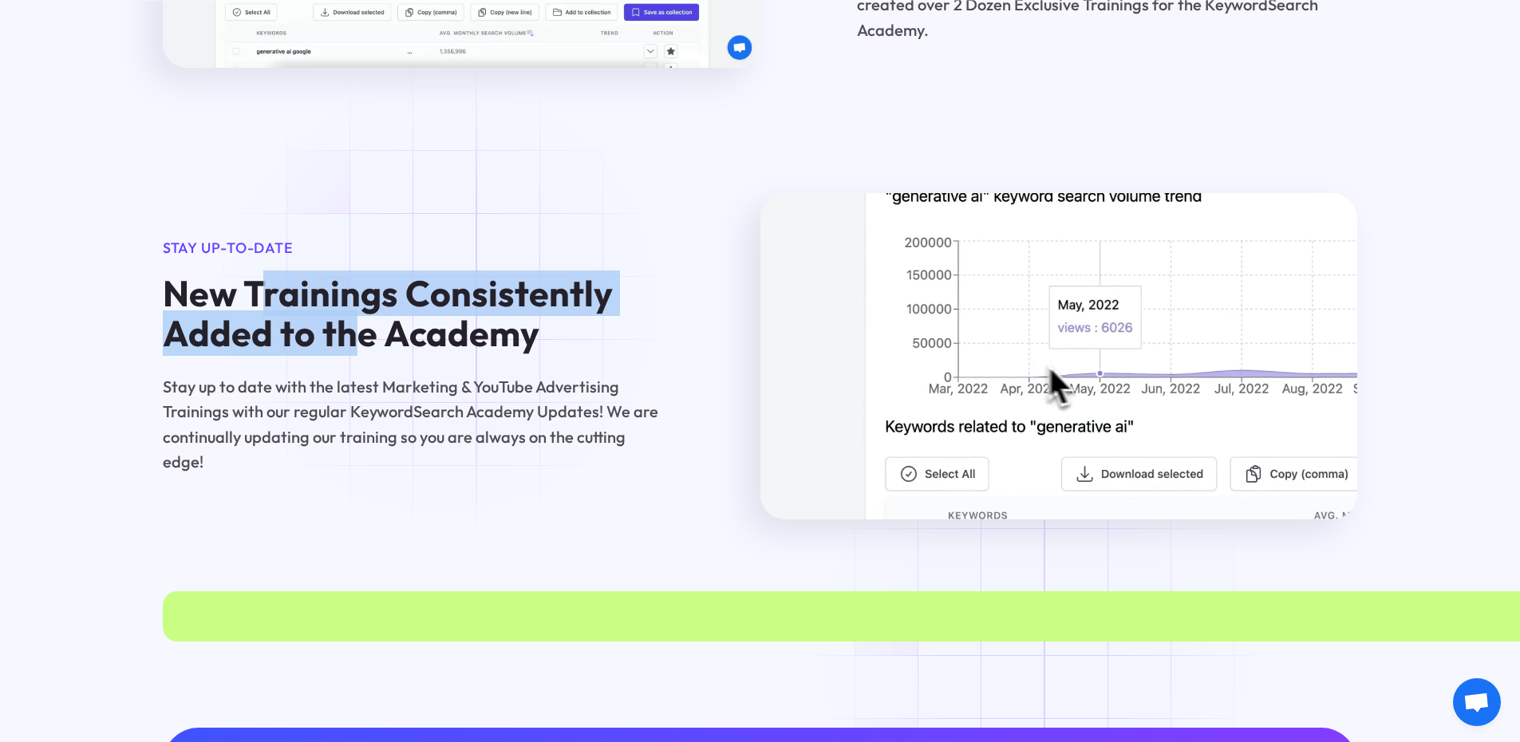
click at [348, 355] on strong "New Trainings Consistently Added to the Academy" at bounding box center [388, 312] width 450 height 85
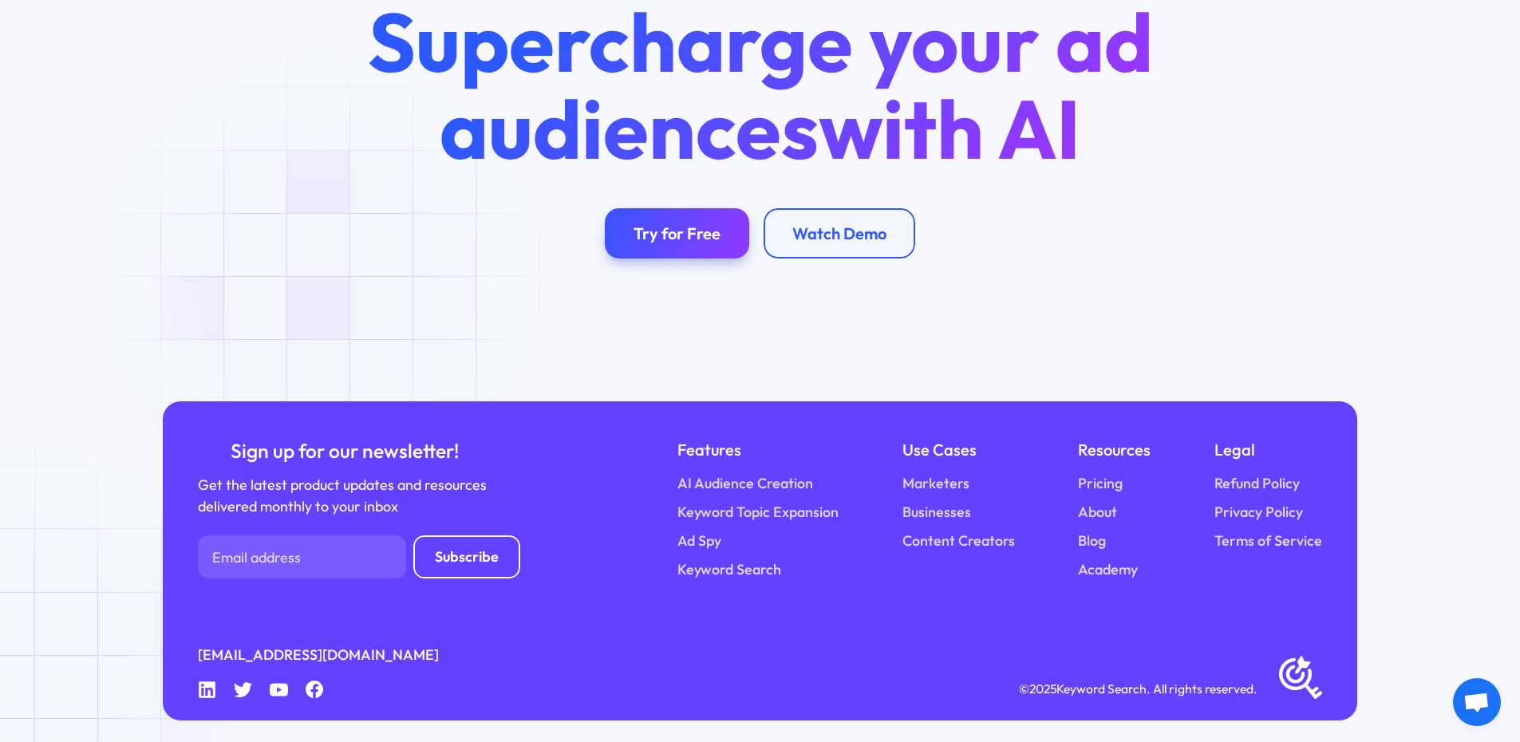
scroll to position [3946, 0]
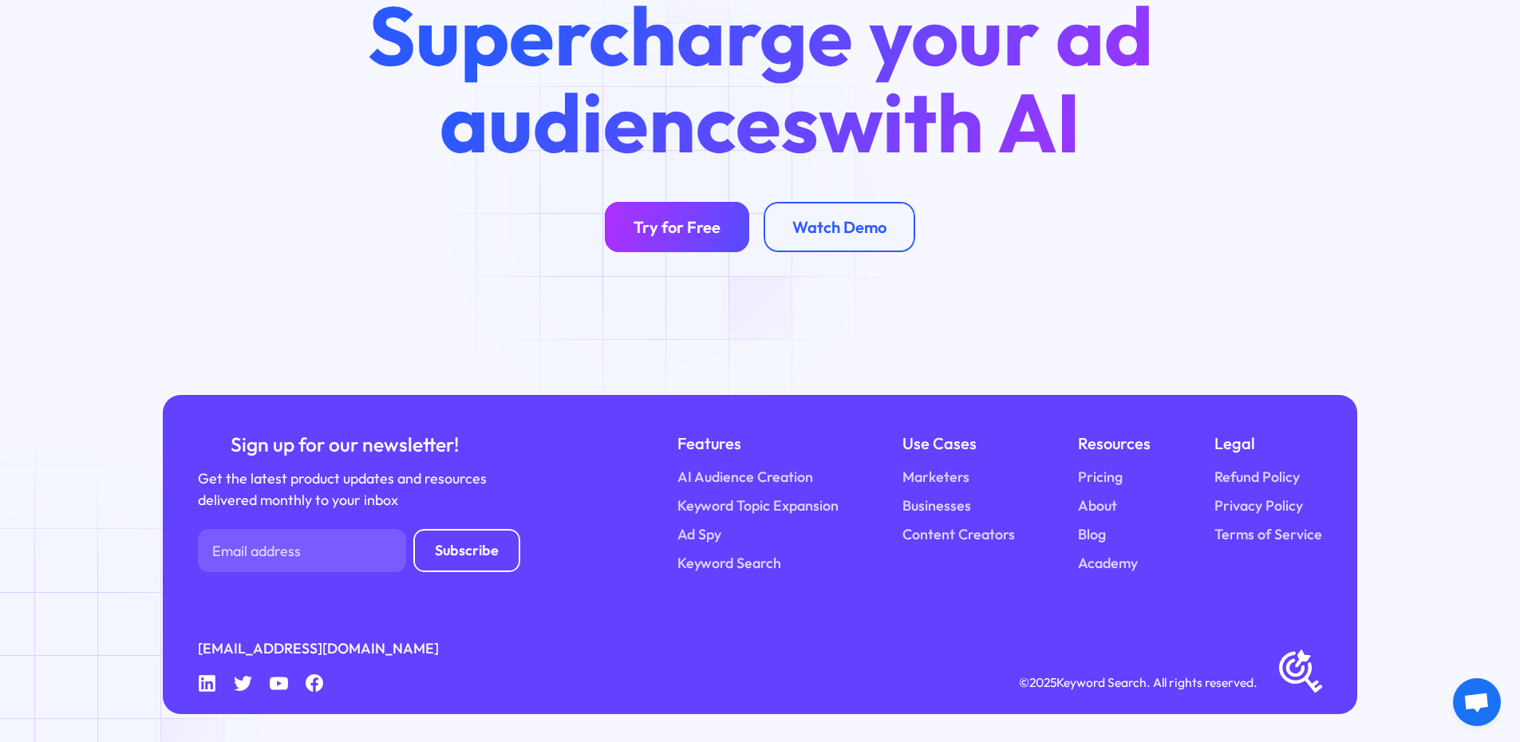
click at [668, 211] on link "Try for Free" at bounding box center [677, 227] width 144 height 50
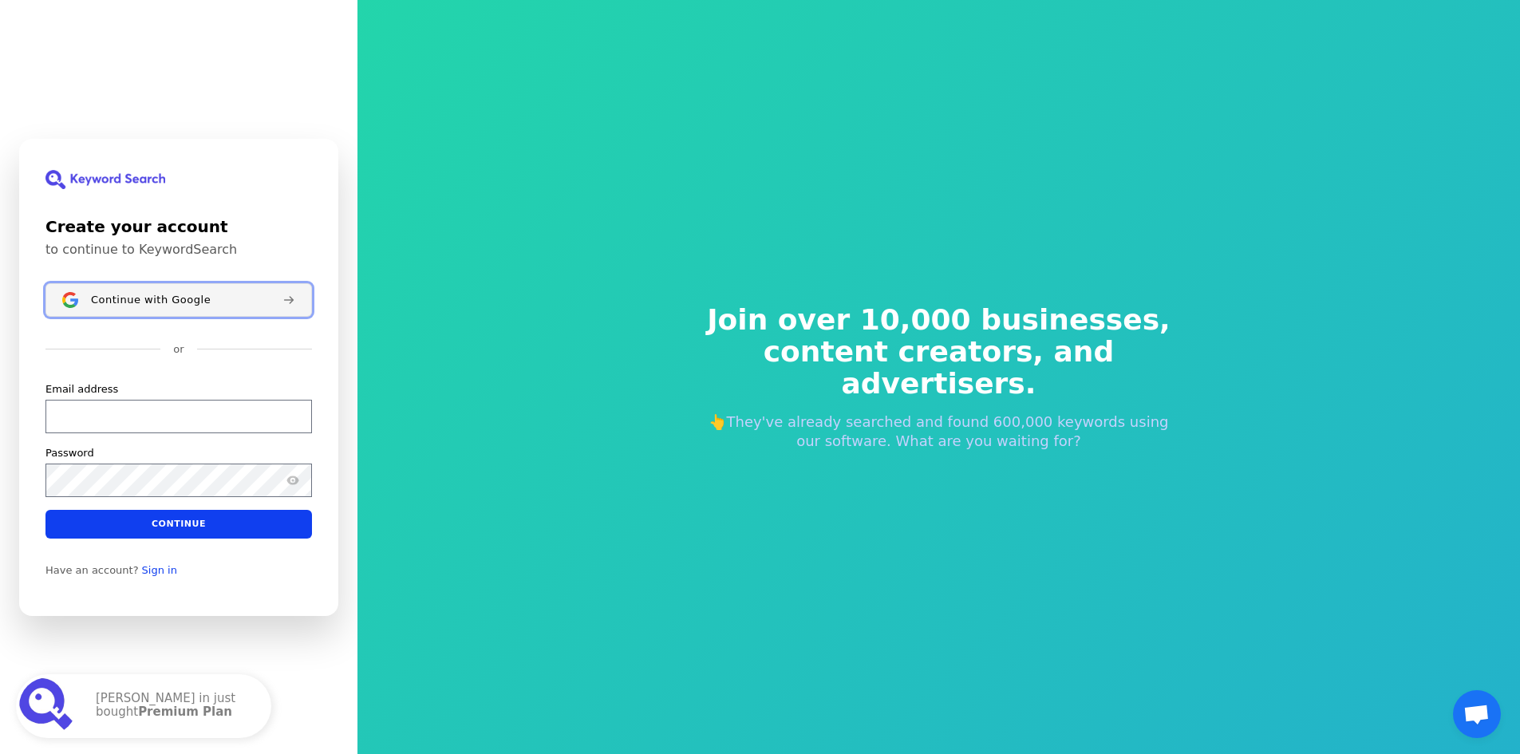
click at [185, 294] on span "Continue with Google" at bounding box center [151, 299] width 120 height 13
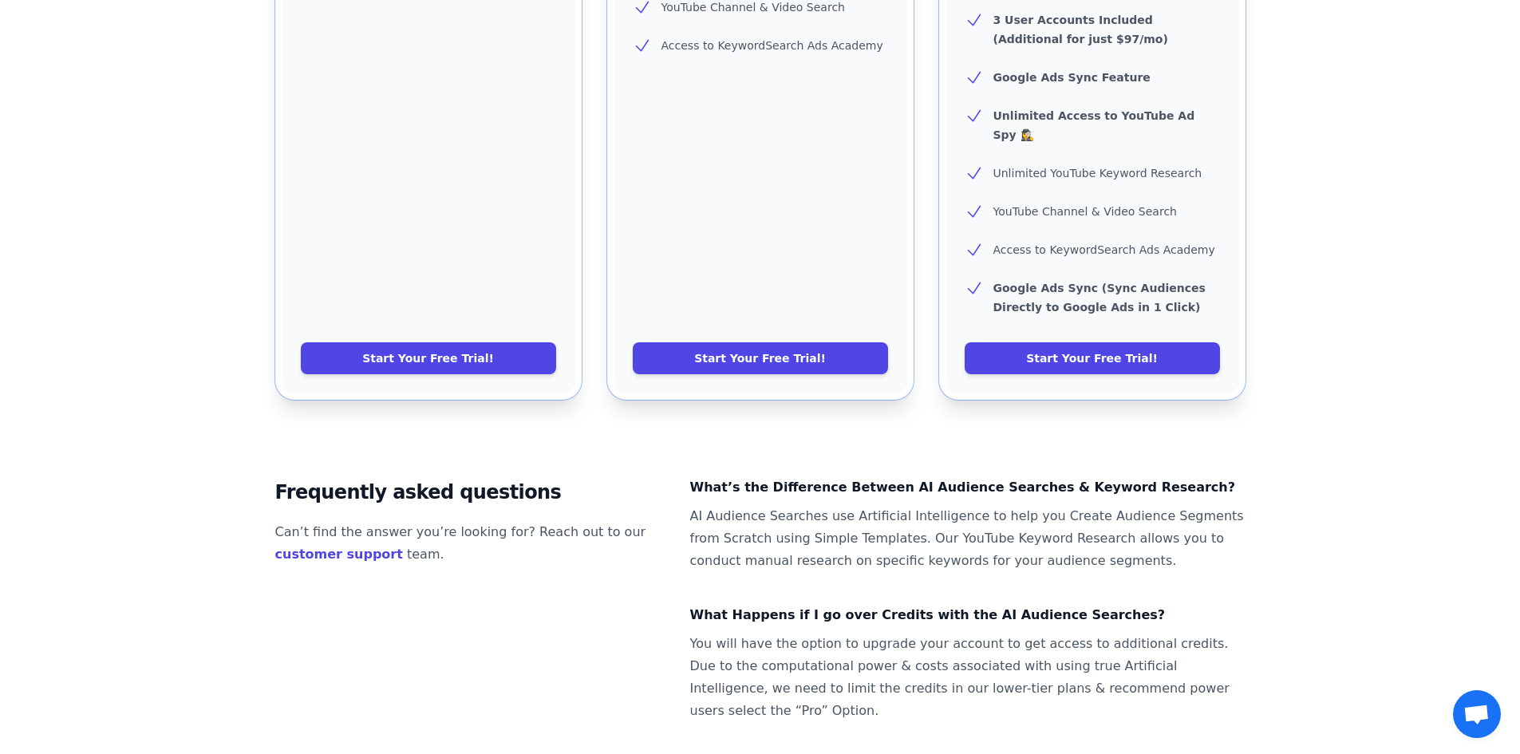
scroll to position [798, 0]
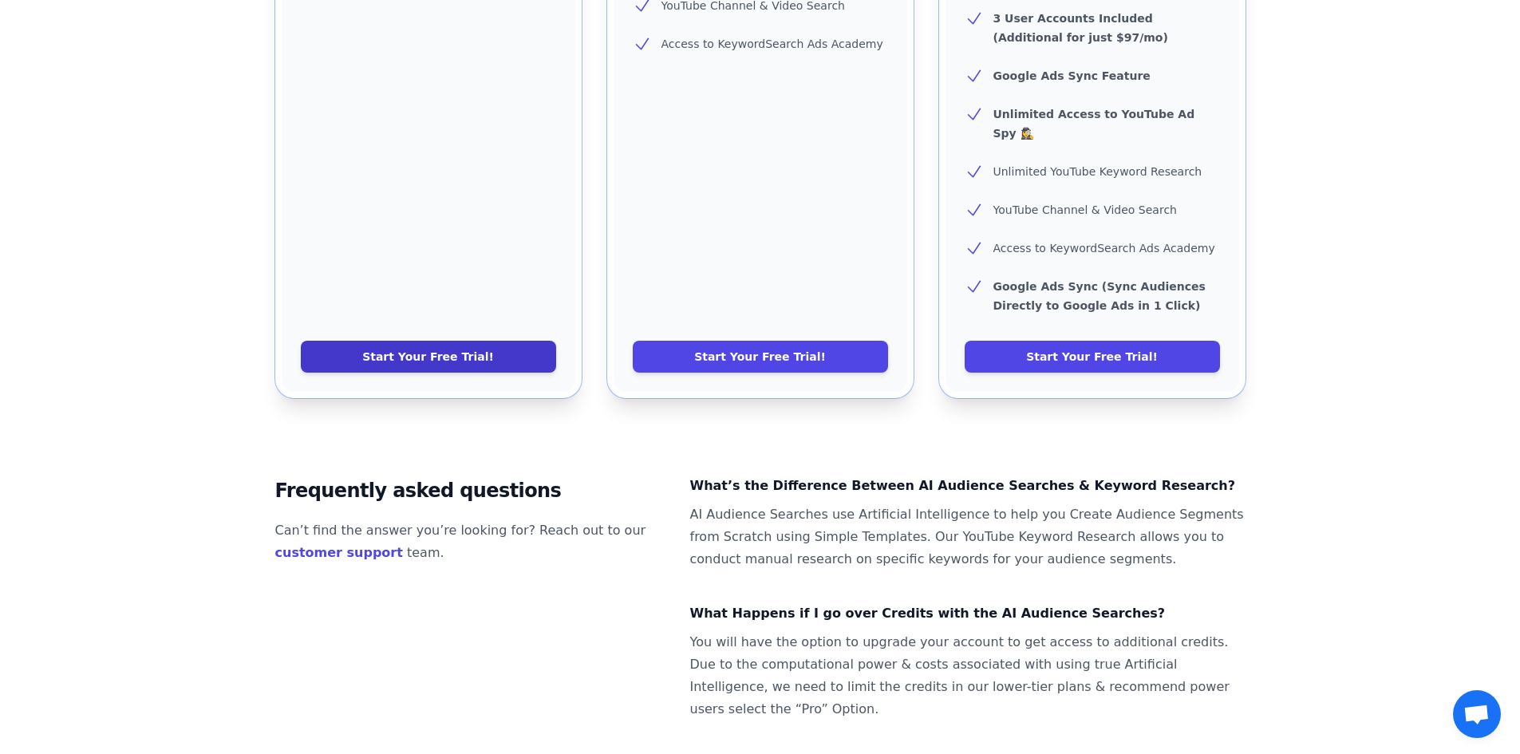
click at [398, 341] on link "Start Your Free Trial!" at bounding box center [428, 357] width 255 height 32
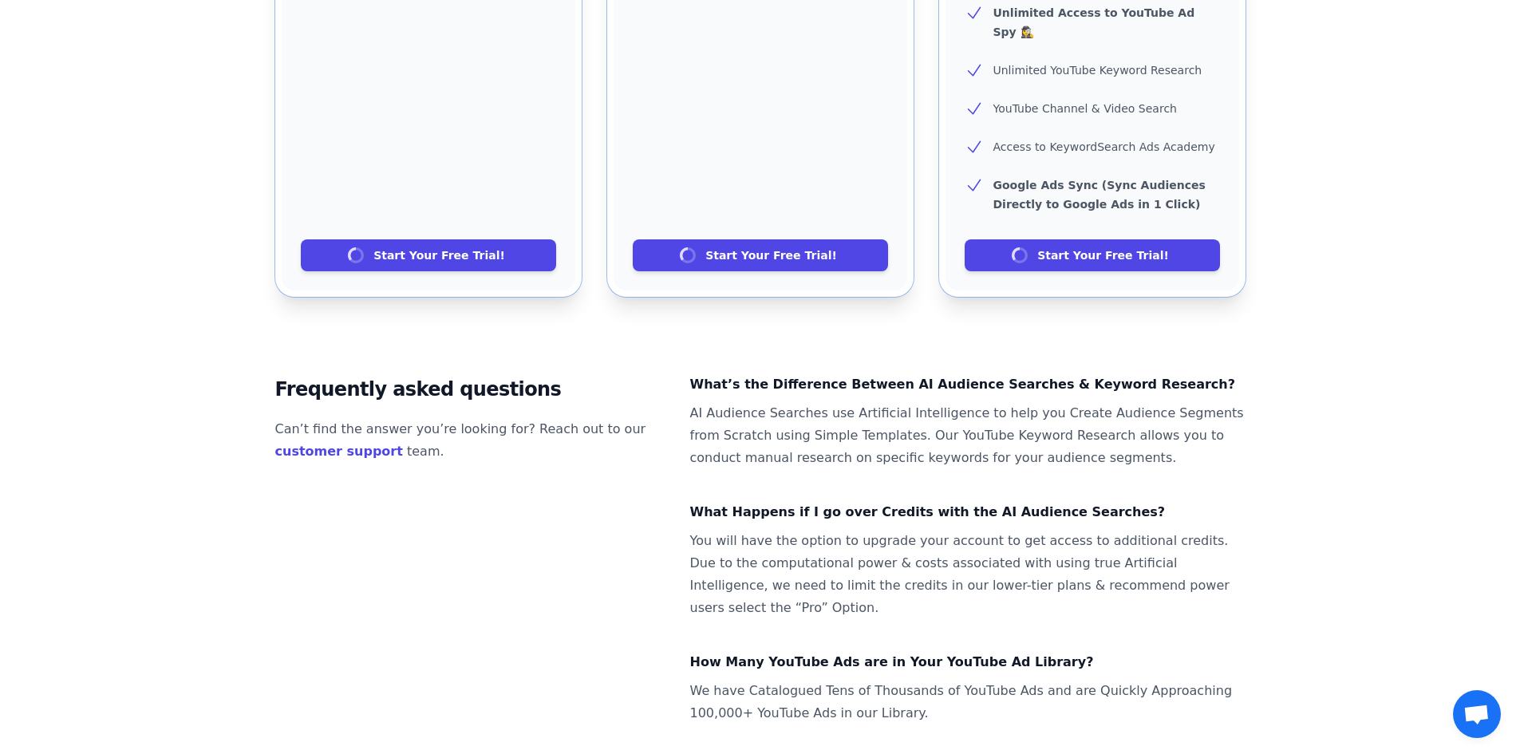
scroll to position [924, 0]
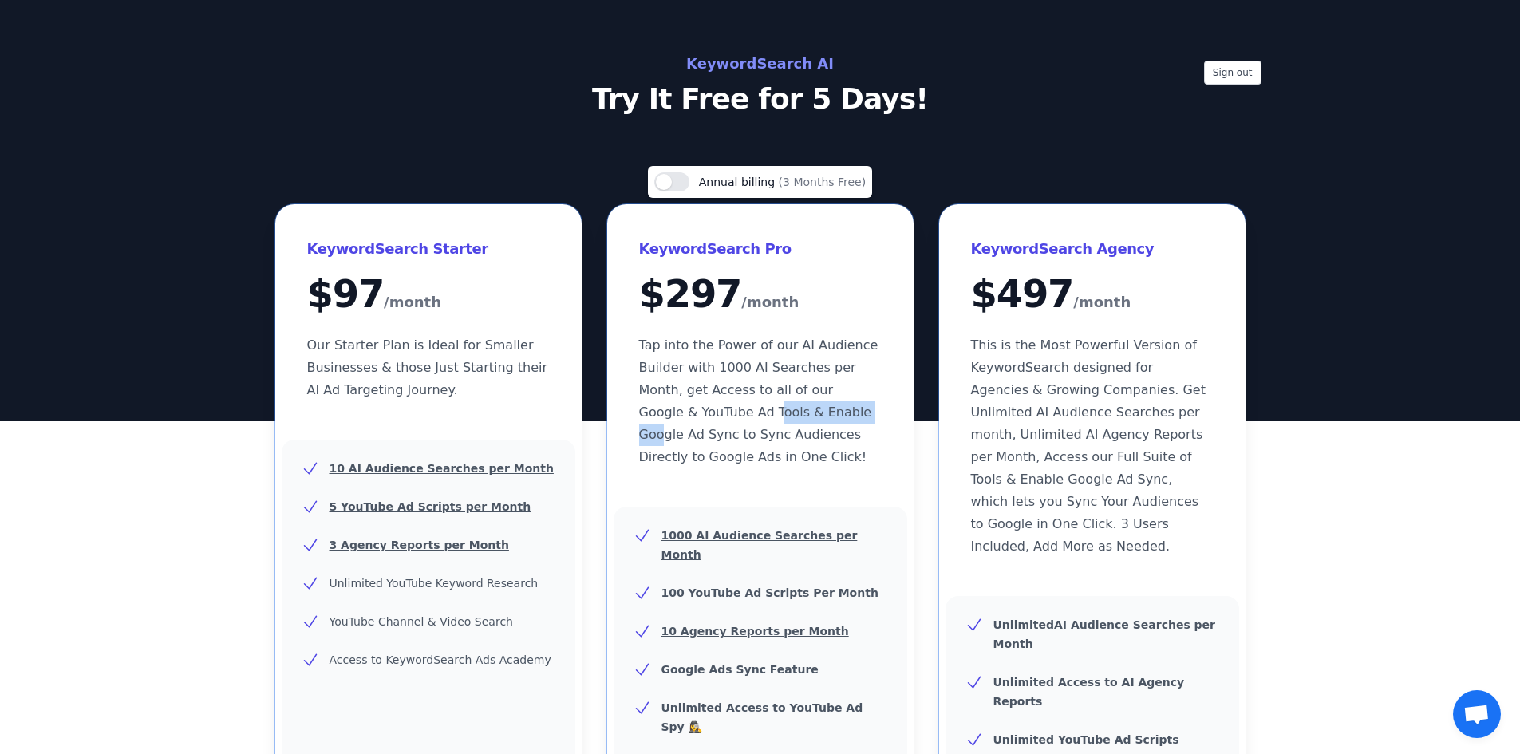
drag, startPoint x: 779, startPoint y: 412, endPoint x: 830, endPoint y: 421, distance: 51.2
click at [830, 421] on p "Tap into the Power of our AI Audience Builder with 1000 AI Searches per Month, …" at bounding box center [760, 401] width 243 height 134
